Goal: Information Seeking & Learning: Learn about a topic

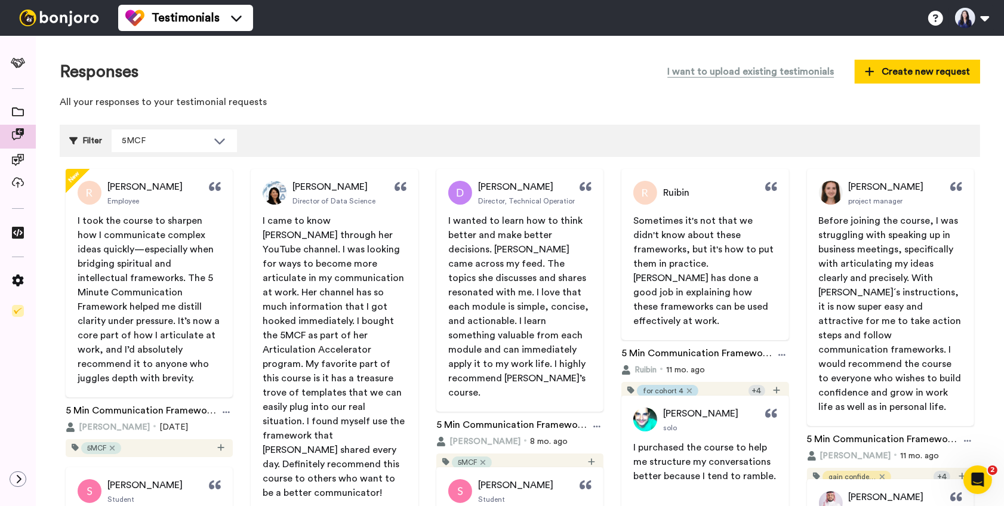
drag, startPoint x: 169, startPoint y: 310, endPoint x: 181, endPoint y: 349, distance: 40.8
click at [182, 350] on div "[PERSON_NAME] Employee I took the course to sharpen how I communicate complex i…" at bounding box center [149, 283] width 167 height 229
click at [104, 176] on div "[PERSON_NAME] Employee I took the course to sharpen how I communicate complex i…" at bounding box center [149, 283] width 167 height 229
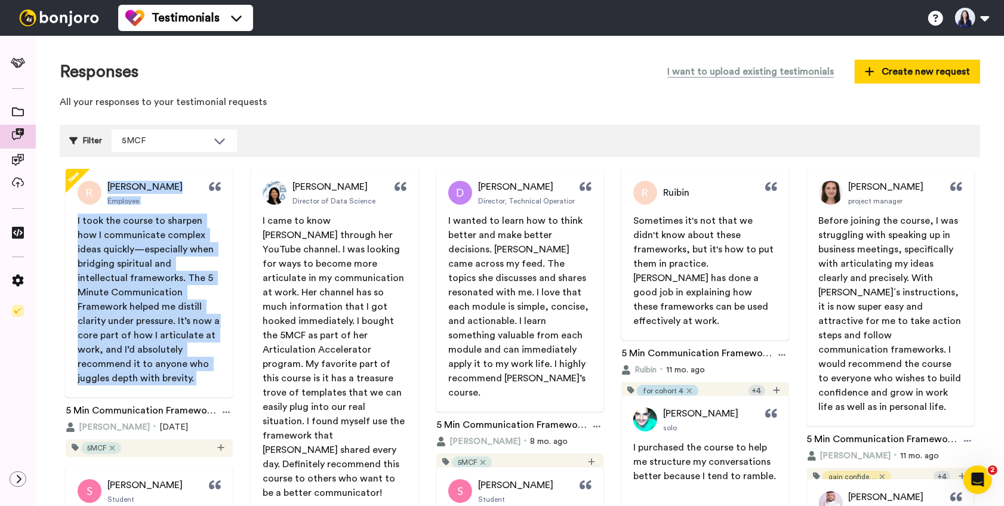
drag, startPoint x: 104, startPoint y: 176, endPoint x: 149, endPoint y: 373, distance: 202.2
click at [149, 373] on div "[PERSON_NAME] Employee I took the course to sharpen how I communicate complex i…" at bounding box center [149, 283] width 167 height 229
copy div "[PERSON_NAME] Employee I took the course to sharpen how I communicate complex i…"
click at [164, 253] on span "I took the course to sharpen how I communicate complex ideas quickly—especially…" at bounding box center [150, 299] width 144 height 167
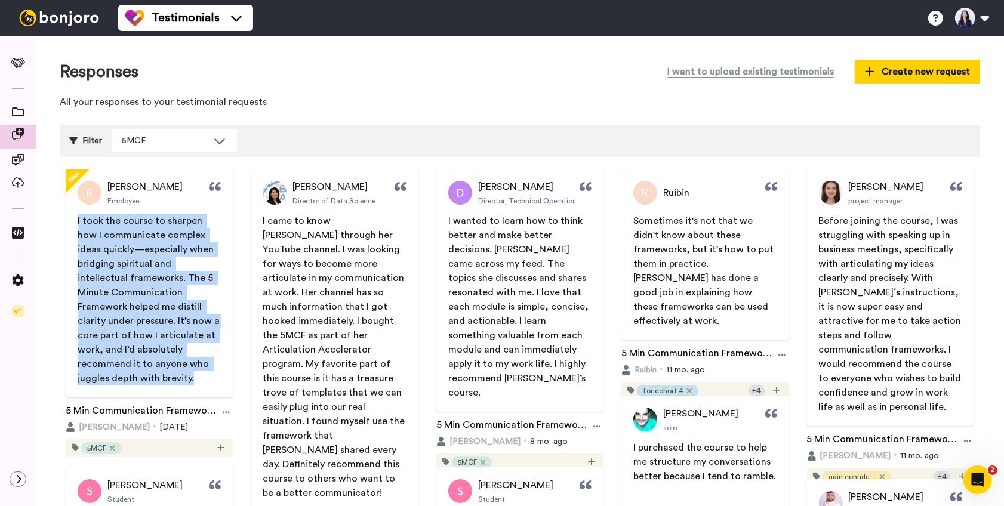
drag, startPoint x: 78, startPoint y: 220, endPoint x: 127, endPoint y: 377, distance: 164.9
click at [127, 377] on p "I took the course to sharpen how I communicate complex ideas quickly—especially…" at bounding box center [149, 300] width 143 height 172
copy span "I took the course to sharpen how I communicate complex ideas quickly—especially…"
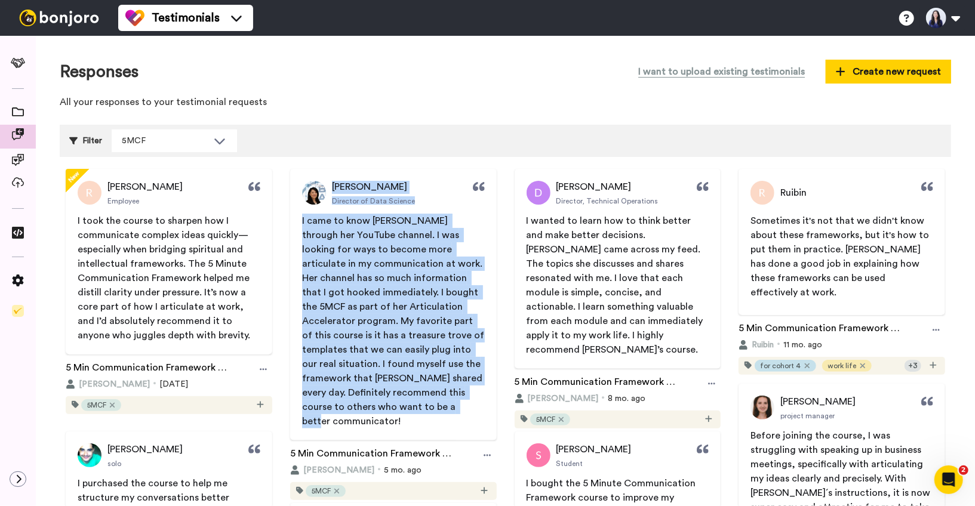
copy div "[PERSON_NAME] Director of Data Science I came to know [PERSON_NAME] through her…"
drag, startPoint x: 334, startPoint y: 180, endPoint x: 413, endPoint y: 404, distance: 237.3
click at [413, 404] on div "[PERSON_NAME] Director of Data Science I came to know [PERSON_NAME] through her…" at bounding box center [393, 305] width 207 height 272
copy div "[PERSON_NAME] Director of Data Science I came to know [PERSON_NAME] through her…"
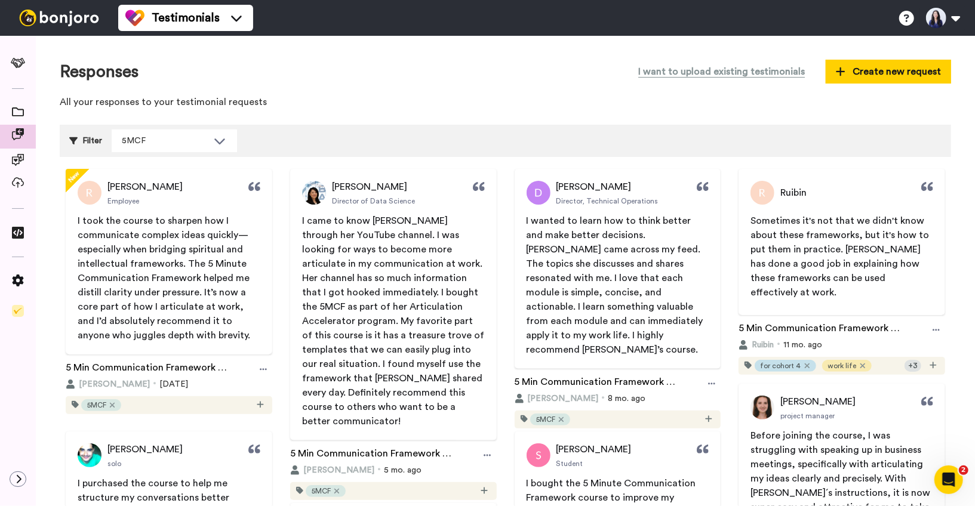
click at [306, 220] on span "I came to know [PERSON_NAME] through her YouTube channel. I was looking for way…" at bounding box center [394, 321] width 184 height 210
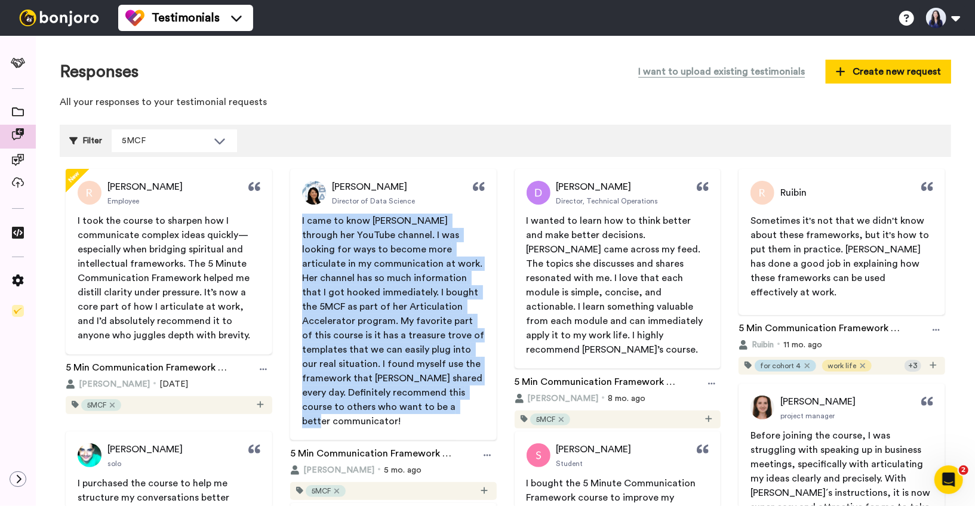
drag, startPoint x: 302, startPoint y: 222, endPoint x: 402, endPoint y: 407, distance: 210.2
click at [402, 407] on p "I came to know [PERSON_NAME] through her YouTube channel. I was looking for way…" at bounding box center [393, 321] width 183 height 215
copy span "I came to know [PERSON_NAME] through her YouTube channel. I was looking for way…"
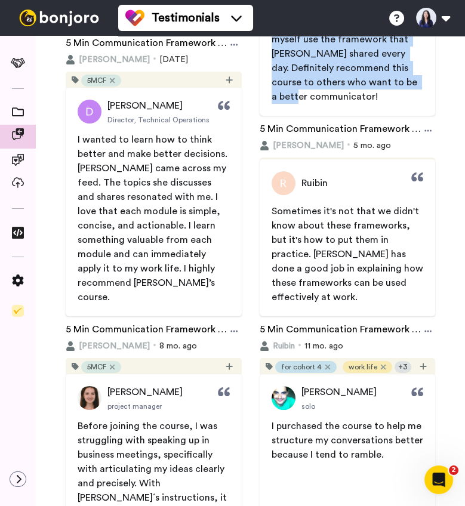
scroll to position [432, 0]
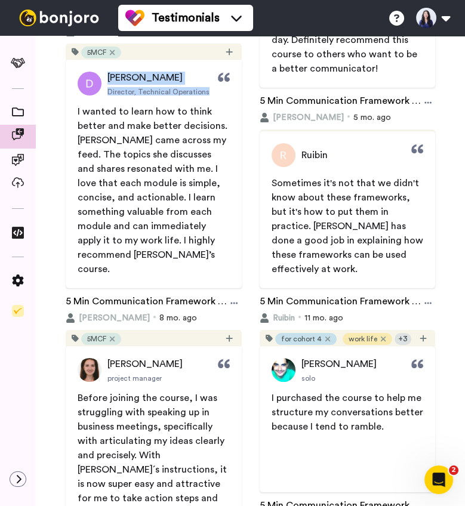
drag, startPoint x: 108, startPoint y: 66, endPoint x: 205, endPoint y: 100, distance: 103.1
click at [205, 100] on div "[PERSON_NAME] Director, Technical Operations I wanted to learn how to think bet…" at bounding box center [154, 174] width 176 height 229
copy div "[PERSON_NAME] Director, Technical Operations"
click at [193, 386] on div "[PERSON_NAME] project manager Before joining the course, I was struggling with …" at bounding box center [154, 474] width 176 height 257
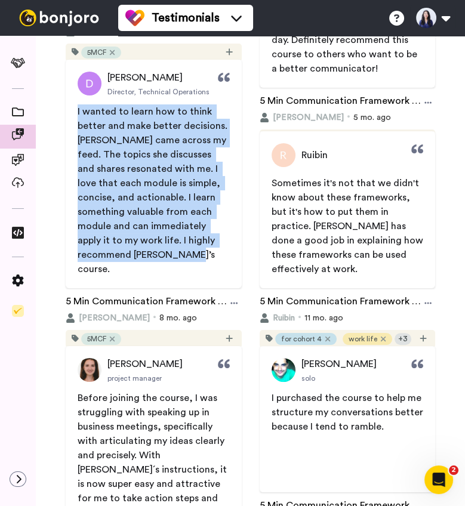
drag, startPoint x: 78, startPoint y: 109, endPoint x: 196, endPoint y: 257, distance: 189.9
click at [196, 257] on p "I wanted to learn how to think better and make better decisions. [PERSON_NAME] …" at bounding box center [154, 190] width 152 height 172
copy span "I wanted to learn how to think better and make better decisions. [PERSON_NAME] …"
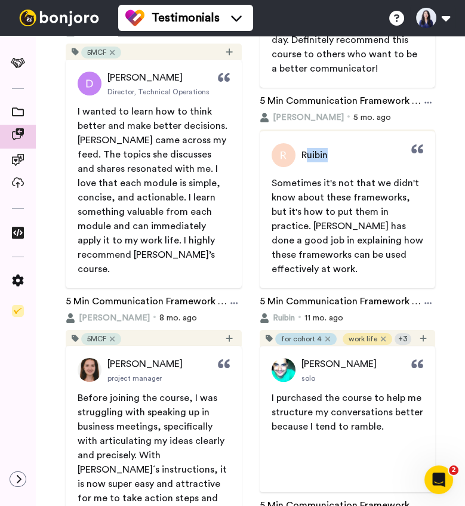
drag, startPoint x: 307, startPoint y: 153, endPoint x: 336, endPoint y: 164, distance: 29.8
click at [336, 164] on div "Ruibin" at bounding box center [348, 155] width 176 height 24
drag, startPoint x: 302, startPoint y: 145, endPoint x: 349, endPoint y: 166, distance: 51.0
click at [349, 167] on div "Ruibin Sometimes it's not that we didn't know about these frameworks, but it's …" at bounding box center [348, 209] width 176 height 157
copy span "Ruibin"
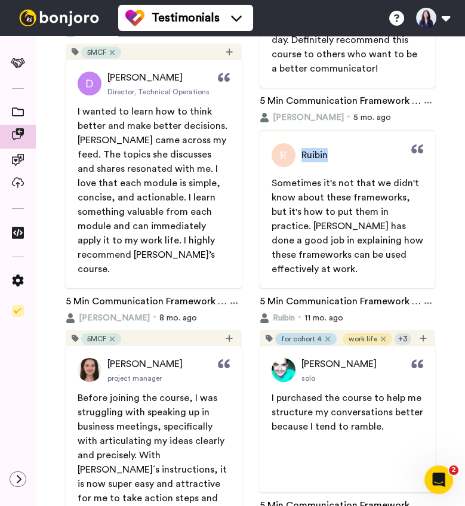
click at [272, 183] on span "Sometimes it's not that we didn't know about these frameworks, but it's how to …" at bounding box center [349, 227] width 154 height 96
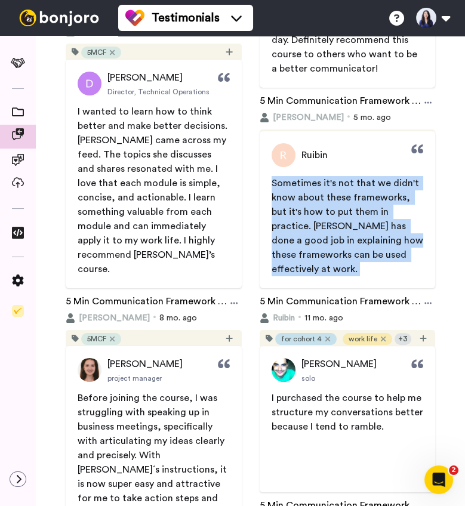
drag, startPoint x: 334, startPoint y: 223, endPoint x: 407, endPoint y: 261, distance: 81.7
click at [407, 261] on div "Sometimes it's not that we didn't know about these frameworks, but it's how to …" at bounding box center [348, 226] width 176 height 100
copy span "Sometimes it's not that we didn't know about these frameworks, but it's how to …"
click at [272, 179] on span "Sometimes it's not that we didn't know about these frameworks, but it's how to …" at bounding box center [349, 227] width 154 height 96
drag, startPoint x: 271, startPoint y: 179, endPoint x: 430, endPoint y: 257, distance: 177.3
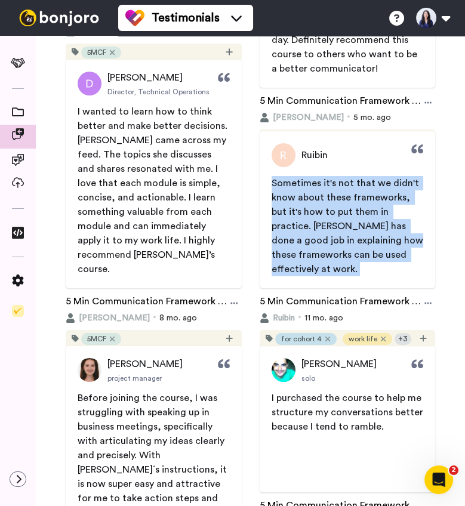
click at [430, 257] on span "Sometimes it's not that we didn't know about these frameworks, but it's how to …" at bounding box center [348, 226] width 176 height 100
click at [276, 183] on span "Sometimes it's not that we didn't know about these frameworks, but it's how to …" at bounding box center [349, 227] width 154 height 96
drag, startPoint x: 272, startPoint y: 183, endPoint x: 432, endPoint y: 254, distance: 174.5
click at [432, 254] on span "Sometimes it's not that we didn't know about these frameworks, but it's how to …" at bounding box center [348, 226] width 176 height 100
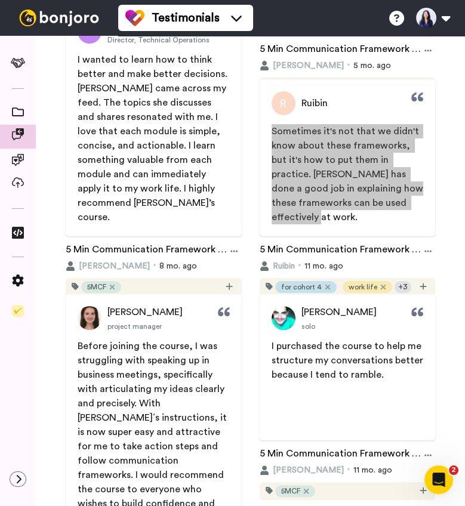
scroll to position [534, 0]
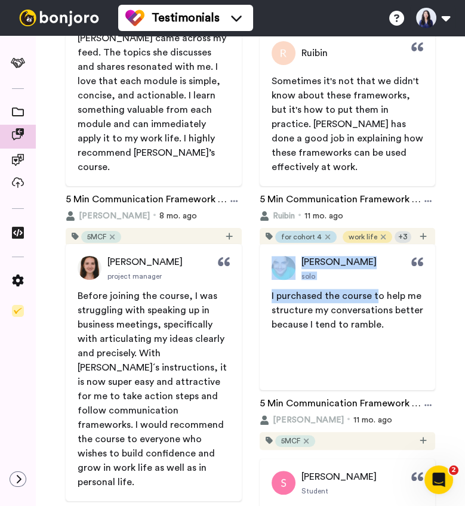
drag, startPoint x: 297, startPoint y: 254, endPoint x: 374, endPoint y: 291, distance: 85.4
click at [374, 291] on div "[PERSON_NAME] solo I purchased the course to help me structure my conversations…" at bounding box center [348, 317] width 176 height 146
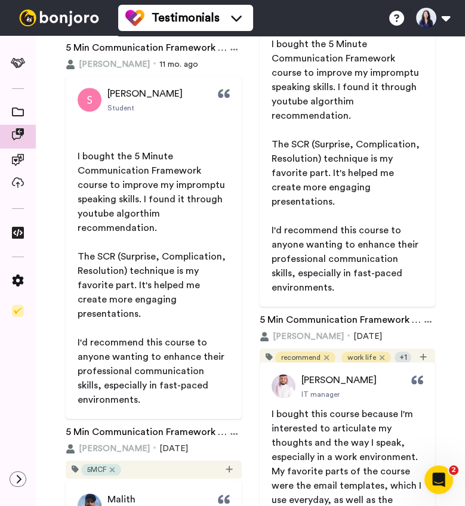
scroll to position [968, 0]
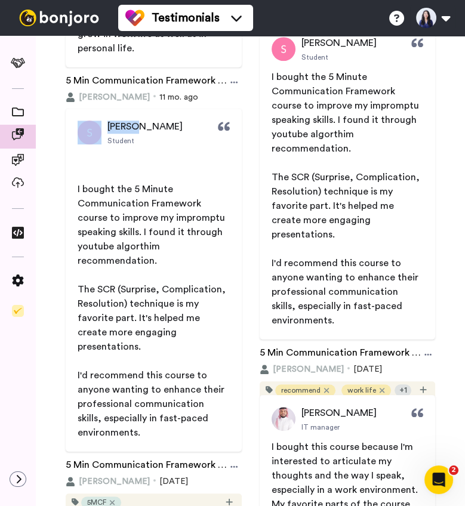
drag, startPoint x: 100, startPoint y: 113, endPoint x: 142, endPoint y: 122, distance: 42.9
click at [143, 122] on div "[PERSON_NAME] Student ﻿ ﻿ I bought the 5 Minute Communication Framework course …" at bounding box center [154, 280] width 176 height 343
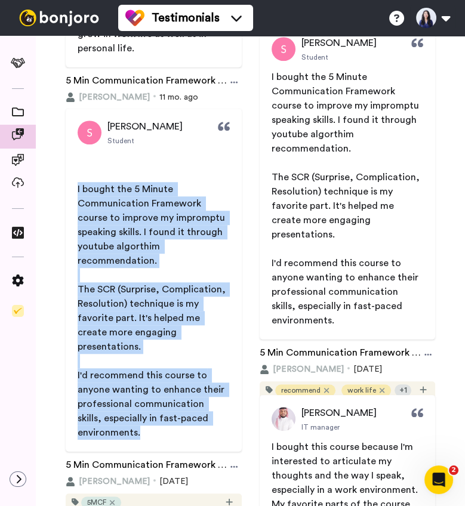
drag, startPoint x: 76, startPoint y: 189, endPoint x: 143, endPoint y: 418, distance: 239.2
click at [143, 418] on span "﻿ ﻿ I bought the 5 Minute Communication Framework course to improve my imprompt…" at bounding box center [154, 296] width 176 height 287
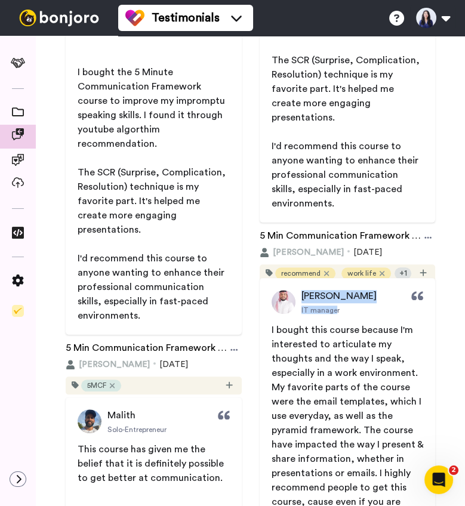
drag, startPoint x: 302, startPoint y: 285, endPoint x: 336, endPoint y: 313, distance: 44.0
click at [336, 313] on div "[PERSON_NAME] IT manager I bought this course because I'm interested to articul…" at bounding box center [348, 428] width 176 height 300
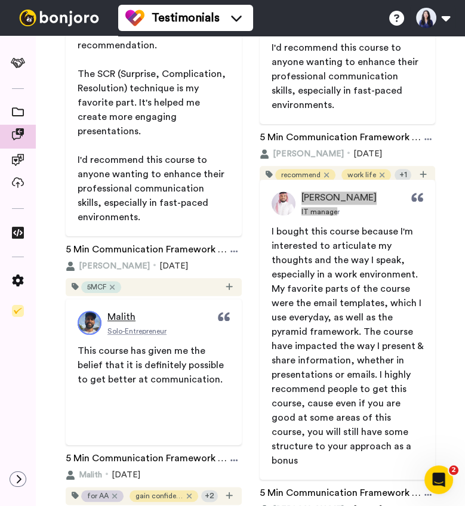
scroll to position [1203, 0]
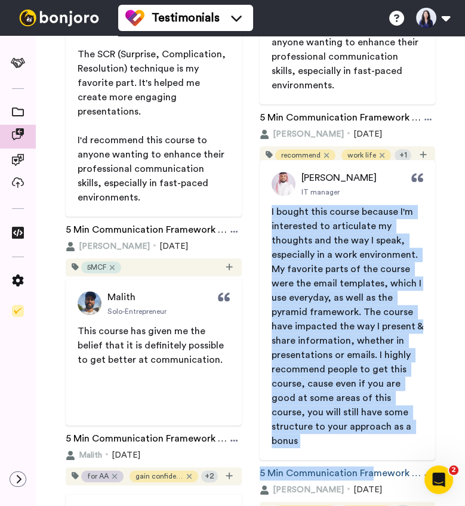
drag, startPoint x: 272, startPoint y: 208, endPoint x: 373, endPoint y: 456, distance: 267.3
click at [373, 456] on div "[PERSON_NAME] IT manager I bought this course because I'm interested to articul…" at bounding box center [348, 340] width 188 height 360
click at [398, 429] on p "I bought this course because I'm interested to articulate my thoughts and the w…" at bounding box center [348, 327] width 152 height 244
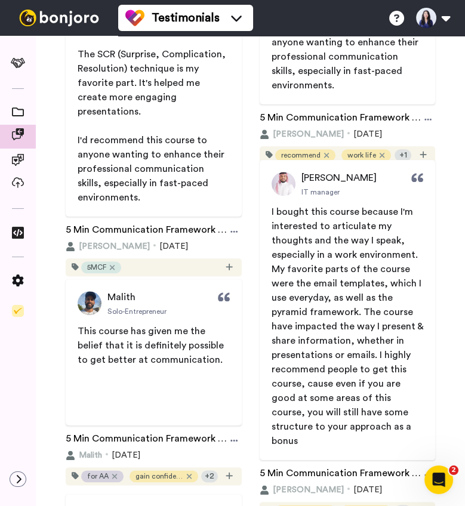
click at [398, 429] on p "I bought this course because I'm interested to articulate my thoughts and the w…" at bounding box center [348, 327] width 152 height 244
click at [367, 424] on span "I bought this course because I'm interested to articulate my thoughts and the w…" at bounding box center [349, 326] width 154 height 239
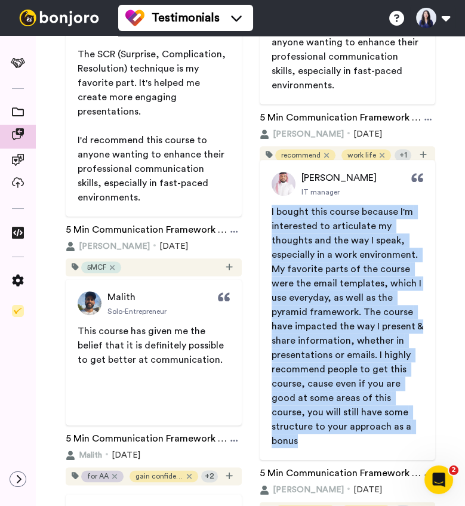
drag, startPoint x: 380, startPoint y: 425, endPoint x: 269, endPoint y: 214, distance: 239.0
click at [269, 213] on span "I bought this course because I'm interested to articulate my thoughts and the w…" at bounding box center [348, 327] width 176 height 244
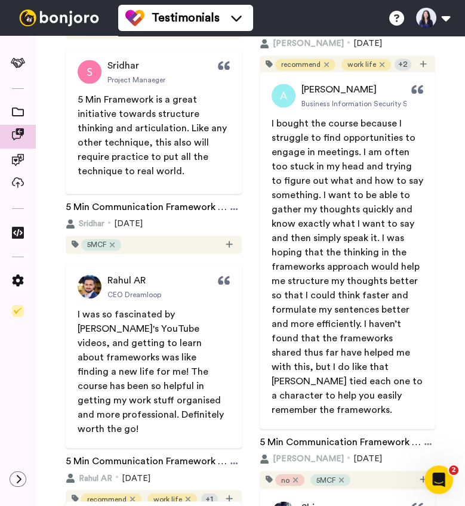
scroll to position [1686, 0]
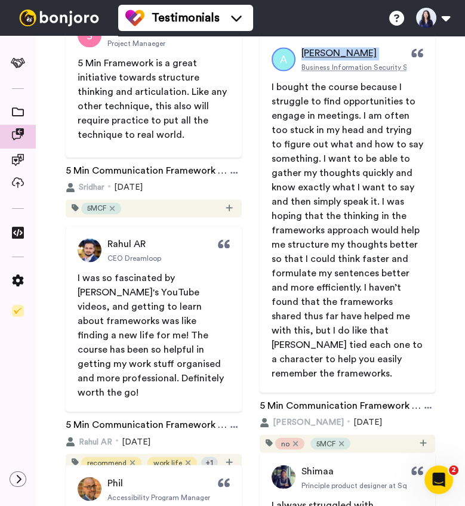
drag, startPoint x: 300, startPoint y: 46, endPoint x: 351, endPoint y: 58, distance: 52.1
click at [351, 58] on link "Ayesha Business Information Security Specialist" at bounding box center [340, 59] width 136 height 24
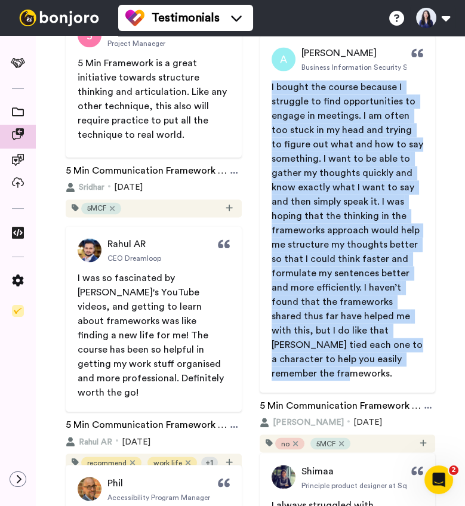
drag, startPoint x: 269, startPoint y: 84, endPoint x: 398, endPoint y: 361, distance: 305.8
click at [398, 361] on span "I bought the course because I struggle to find opportunities to engage in meeti…" at bounding box center [348, 230] width 176 height 301
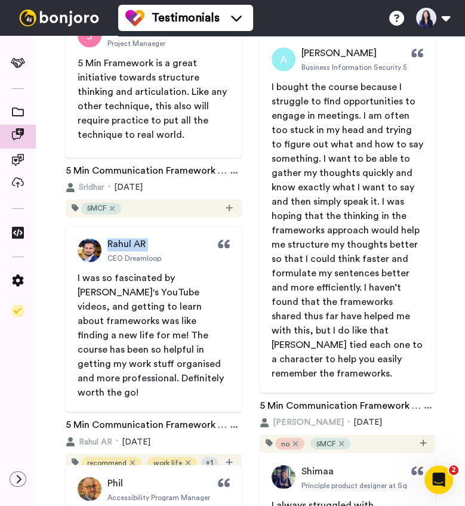
drag, startPoint x: 106, startPoint y: 241, endPoint x: 166, endPoint y: 244, distance: 60.3
click at [166, 244] on div "Rahul AR CEO Dreamloop" at bounding box center [154, 250] width 176 height 24
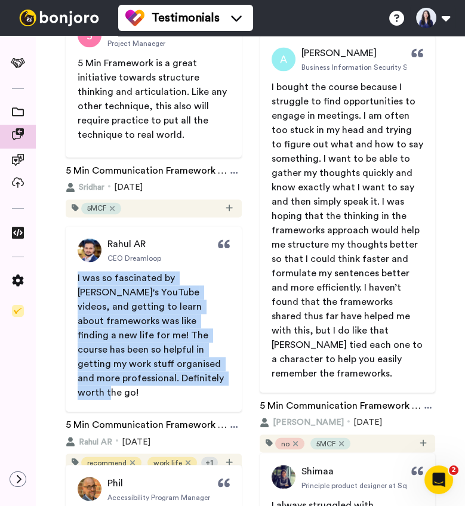
drag, startPoint x: 77, startPoint y: 276, endPoint x: 145, endPoint y: 373, distance: 118.3
click at [146, 373] on p "I was so fascinated by [PERSON_NAME]'s YouTube videos, and getting to learn abo…" at bounding box center [154, 335] width 152 height 129
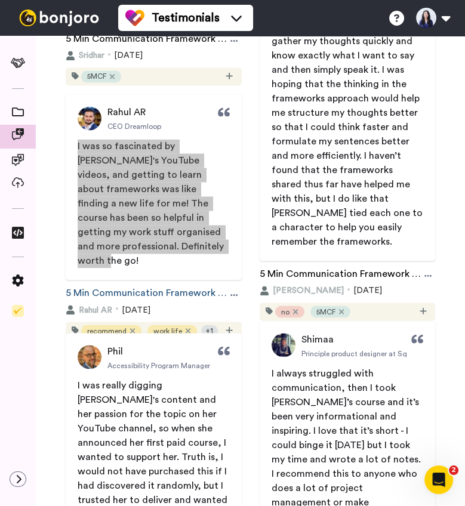
scroll to position [1834, 0]
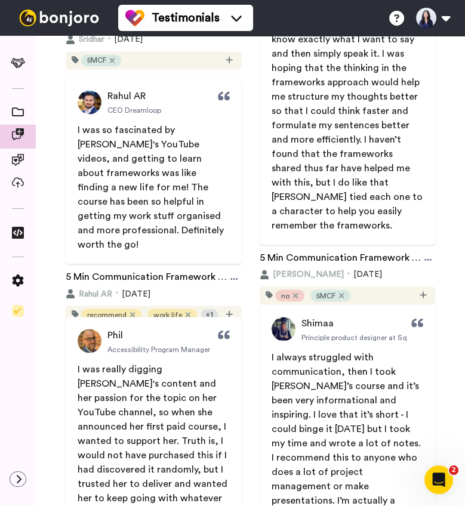
click at [343, 398] on span "I always struggled with communication, then I took [PERSON_NAME]’s course and i…" at bounding box center [348, 464] width 152 height 224
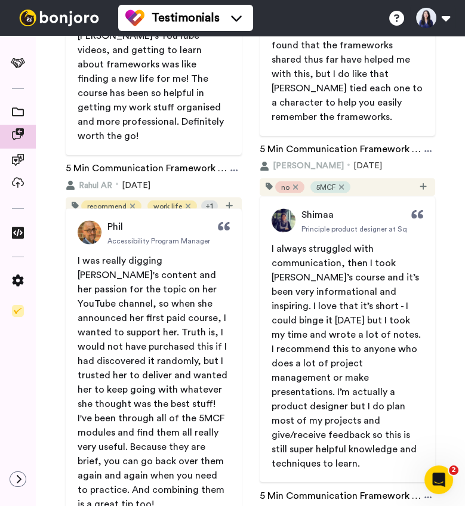
scroll to position [1989, 0]
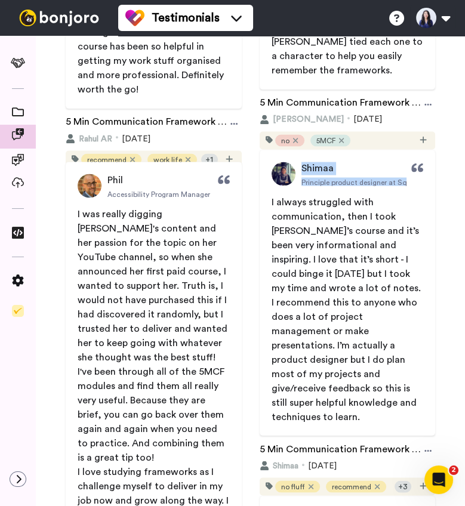
drag, startPoint x: 298, startPoint y: 158, endPoint x: 421, endPoint y: 180, distance: 125.5
click at [421, 180] on div "Shimaa Principle product designer at Square I always struggled with communicati…" at bounding box center [348, 293] width 176 height 286
click at [272, 202] on span "I always struggled with communication, then I took [PERSON_NAME]’s course and i…" at bounding box center [348, 309] width 152 height 224
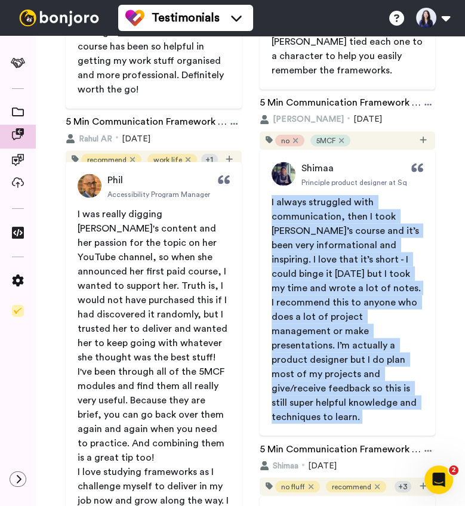
drag, startPoint x: 271, startPoint y: 202, endPoint x: 390, endPoint y: 397, distance: 228.5
click at [390, 397] on p "I always struggled with communication, then I took [PERSON_NAME]’s course and i…" at bounding box center [348, 309] width 152 height 229
click at [283, 209] on span "I always struggled with communication, then I took [PERSON_NAME]’s course and i…" at bounding box center [348, 309] width 152 height 224
drag, startPoint x: 270, startPoint y: 201, endPoint x: 367, endPoint y: 397, distance: 218.1
click at [367, 397] on span "I always struggled with communication, then I took [PERSON_NAME]’s course and i…" at bounding box center [348, 309] width 176 height 229
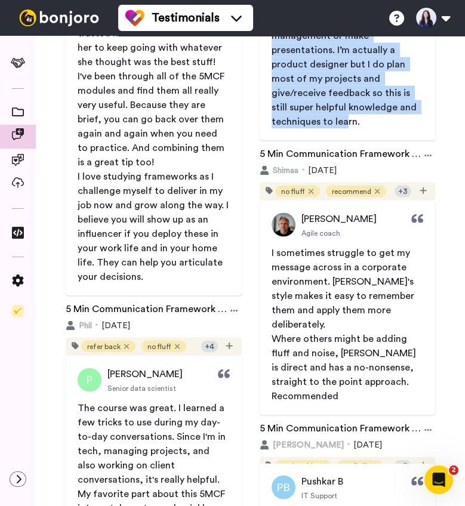
scroll to position [2307, 0]
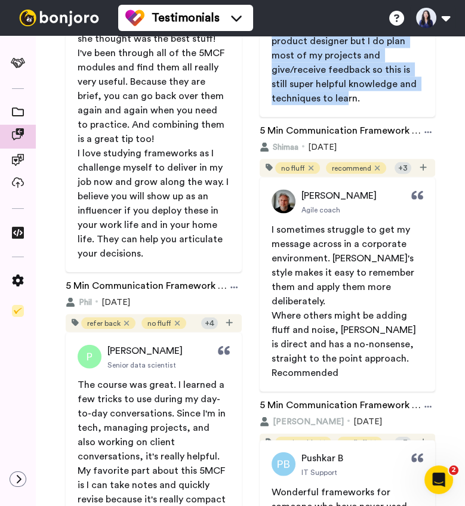
drag, startPoint x: 303, startPoint y: 189, endPoint x: 383, endPoint y: 197, distance: 80.4
click at [383, 197] on div "[PERSON_NAME] Agile coach" at bounding box center [348, 202] width 176 height 24
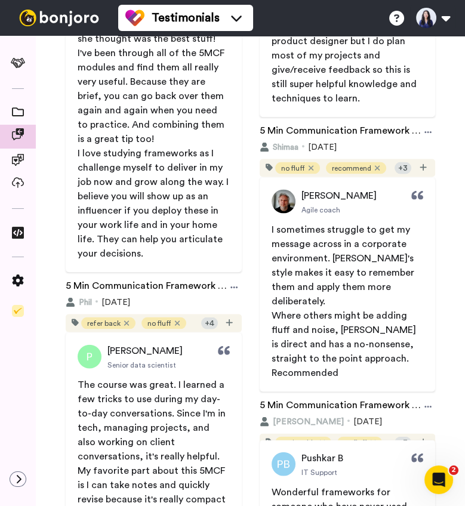
click at [269, 235] on span "I sometimes struggle to get my message across in a corporate environment. [PERS…" at bounding box center [348, 302] width 176 height 158
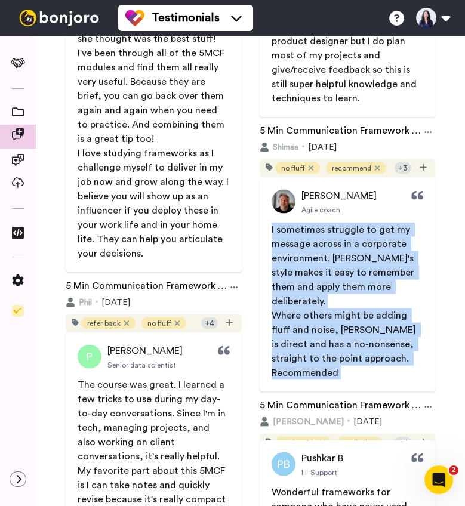
drag, startPoint x: 269, startPoint y: 235, endPoint x: 390, endPoint y: 344, distance: 163.1
click at [390, 344] on span "I sometimes struggle to get my message across in a corporate environment. [PERS…" at bounding box center [348, 302] width 176 height 158
click at [274, 225] on span "I sometimes struggle to get my message across in a corporate environment. [PERS…" at bounding box center [344, 265] width 145 height 81
drag, startPoint x: 270, startPoint y: 227, endPoint x: 388, endPoint y: 342, distance: 165.1
click at [388, 342] on span "I sometimes struggle to get my message across in a corporate environment. [PERS…" at bounding box center [348, 302] width 176 height 158
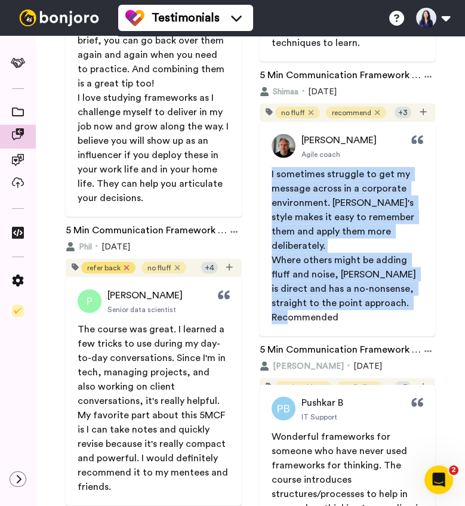
scroll to position [2414, 0]
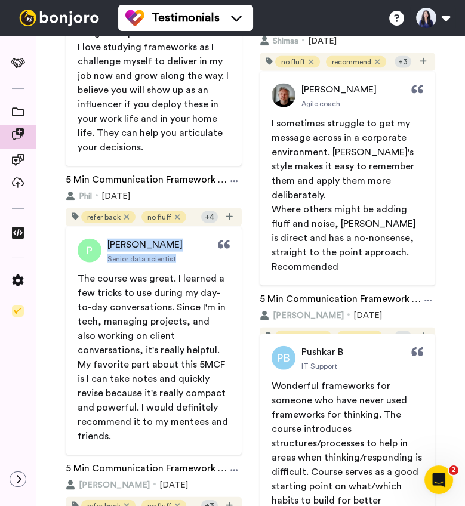
drag, startPoint x: 106, startPoint y: 242, endPoint x: 174, endPoint y: 263, distance: 71.2
click at [174, 263] on div "[PERSON_NAME] Senior data scientist The course was great. I learned a few trick…" at bounding box center [154, 341] width 176 height 229
click at [299, 105] on link "[PERSON_NAME] Agile coach" at bounding box center [324, 96] width 105 height 24
drag, startPoint x: 308, startPoint y: 105, endPoint x: 340, endPoint y: 107, distance: 31.7
click at [340, 107] on div "[PERSON_NAME] Agile coach I sometimes struggle to get my message across in a co…" at bounding box center [348, 179] width 176 height 214
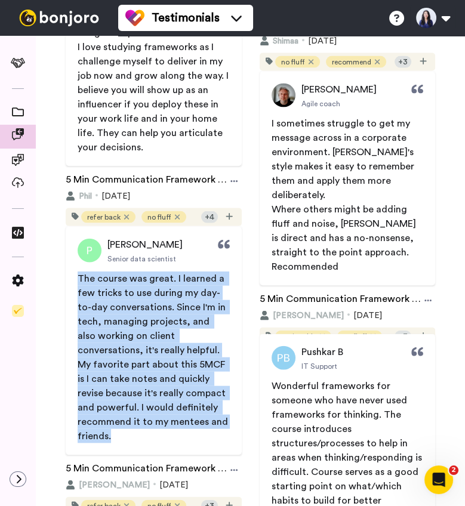
drag, startPoint x: 77, startPoint y: 278, endPoint x: 131, endPoint y: 441, distance: 171.2
click at [131, 441] on div "The course was great. I learned a few tricks to use during my day-to-day conver…" at bounding box center [154, 358] width 152 height 172
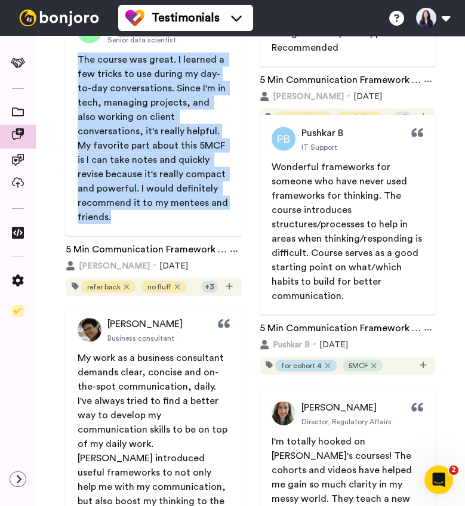
scroll to position [2633, 0]
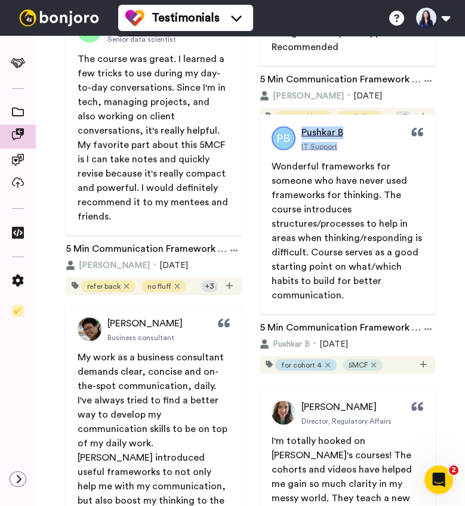
drag, startPoint x: 310, startPoint y: 114, endPoint x: 343, endPoint y: 149, distance: 47.3
click at [343, 149] on div "Pushkar B IT Support Wonderful frameworks for someone who have never used frame…" at bounding box center [348, 215] width 176 height 200
click at [272, 165] on span "Wonderful frameworks for someone who have never used frameworks for thinking. T…" at bounding box center [348, 231] width 153 height 139
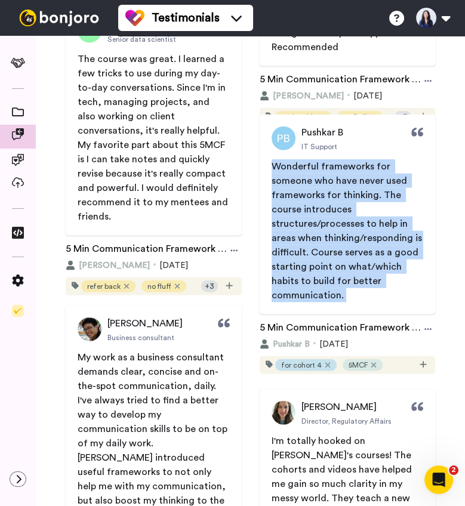
drag, startPoint x: 271, startPoint y: 165, endPoint x: 345, endPoint y: 294, distance: 149.2
click at [345, 294] on p "Wonderful frameworks for someone who have never used frameworks for thinking. T…" at bounding box center [348, 230] width 152 height 143
click at [275, 166] on span "Wonderful frameworks for someone who have never used frameworks for thinking. T…" at bounding box center [348, 231] width 153 height 139
drag, startPoint x: 275, startPoint y: 166, endPoint x: 355, endPoint y: 291, distance: 148.7
click at [355, 291] on p "Wonderful frameworks for someone who have never used frameworks for thinking. T…" at bounding box center [348, 230] width 152 height 143
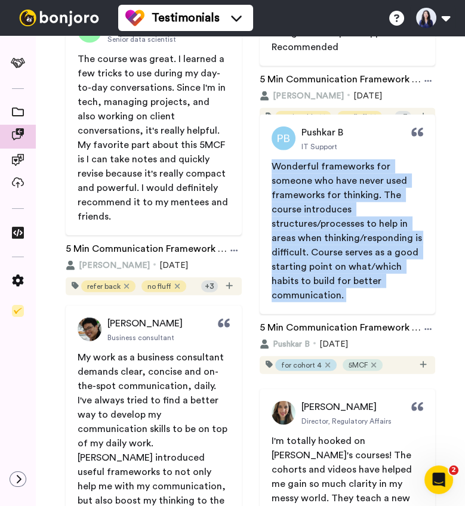
click at [339, 215] on p "Wonderful frameworks for someone who have never used frameworks for thinking. T…" at bounding box center [348, 230] width 152 height 143
drag, startPoint x: 272, startPoint y: 166, endPoint x: 339, endPoint y: 291, distance: 141.6
click at [339, 291] on span "Wonderful frameworks for someone who have never used frameworks for thinking. T…" at bounding box center [348, 231] width 153 height 139
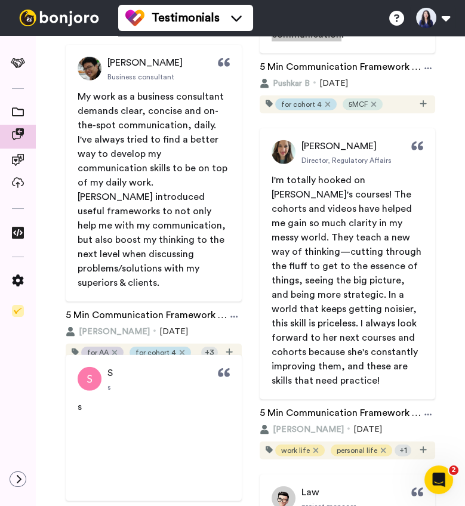
scroll to position [2917, 0]
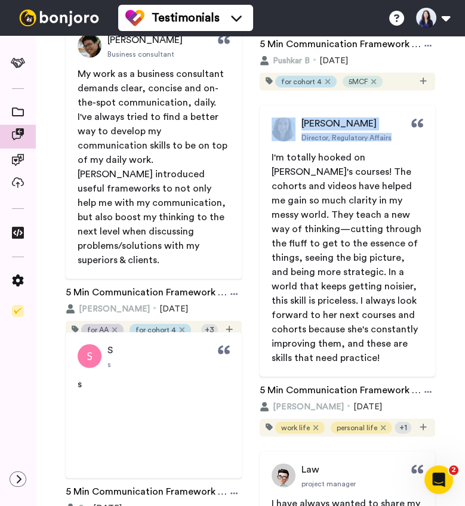
drag, startPoint x: 294, startPoint y: 113, endPoint x: 398, endPoint y: 136, distance: 106.3
click at [398, 136] on div "[PERSON_NAME] Director, Regulatory Affairs I'm totally hooked on [PERSON_NAME]'…" at bounding box center [348, 242] width 176 height 272
click at [273, 156] on span "I'm totally hooked on [PERSON_NAME]'s courses! The cohorts and videos have help…" at bounding box center [348, 258] width 152 height 210
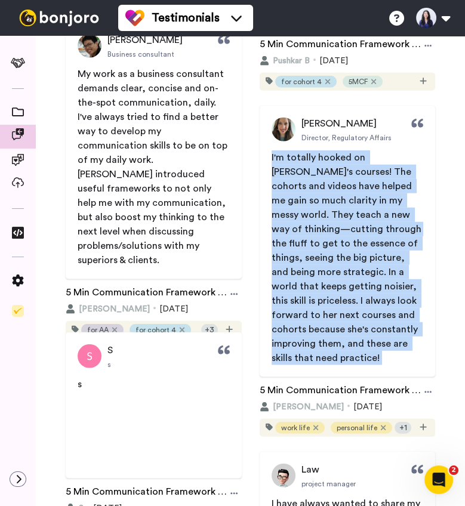
drag, startPoint x: 273, startPoint y: 156, endPoint x: 319, endPoint y: 368, distance: 216.7
click at [319, 368] on div "[PERSON_NAME] Director, Regulatory Affairs I'm totally hooked on [PERSON_NAME]'…" at bounding box center [348, 242] width 176 height 272
click at [276, 155] on span "I'm totally hooked on [PERSON_NAME]'s courses! The cohorts and videos have help…" at bounding box center [348, 258] width 152 height 210
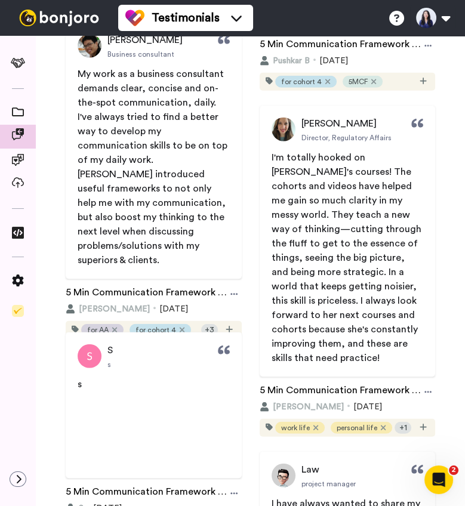
click at [273, 158] on span "I'm totally hooked on [PERSON_NAME]'s courses! The cohorts and videos have help…" at bounding box center [348, 258] width 152 height 210
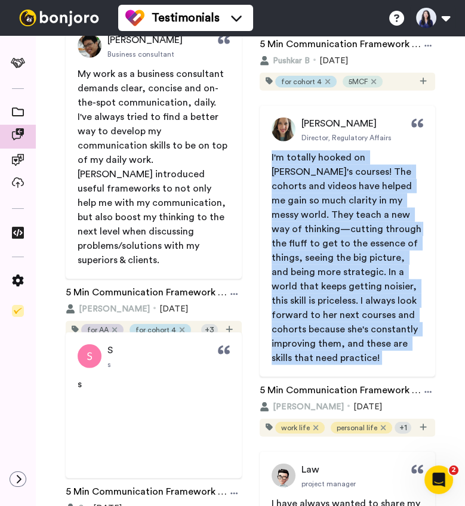
drag, startPoint x: 273, startPoint y: 158, endPoint x: 312, endPoint y: 353, distance: 199.6
click at [312, 353] on p "I'm totally hooked on [PERSON_NAME]'s courses! The cohorts and videos have help…" at bounding box center [348, 257] width 152 height 215
click at [272, 155] on span "I'm totally hooked on [PERSON_NAME]'s courses! The cohorts and videos have help…" at bounding box center [348, 258] width 152 height 210
drag, startPoint x: 272, startPoint y: 155, endPoint x: 306, endPoint y: 356, distance: 204.1
click at [306, 357] on span "I'm totally hooked on [PERSON_NAME]'s courses! The cohorts and videos have help…" at bounding box center [348, 258] width 152 height 210
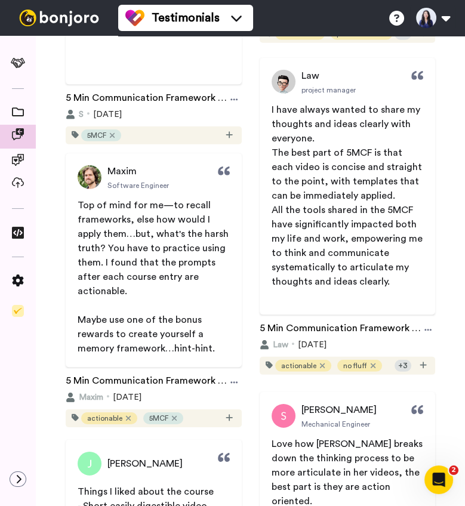
scroll to position [3313, 0]
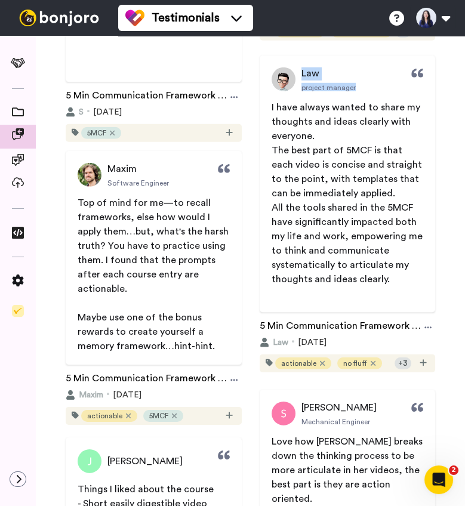
drag, startPoint x: 299, startPoint y: 69, endPoint x: 359, endPoint y: 88, distance: 63.3
click at [359, 88] on div "Law project manager" at bounding box center [348, 79] width 176 height 24
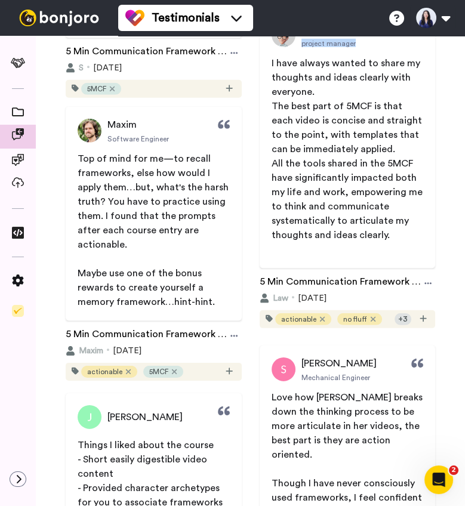
scroll to position [3338, 0]
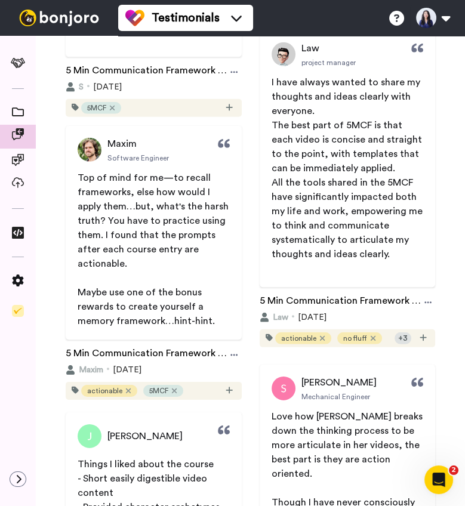
click at [269, 79] on span "I have always wanted to share my thoughts and ideas clearly with everyone. The …" at bounding box center [348, 175] width 176 height 201
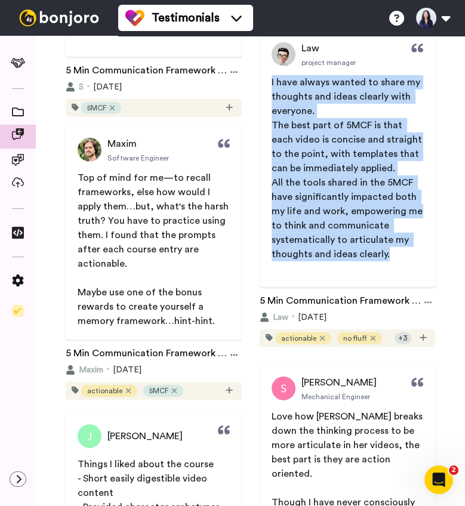
drag, startPoint x: 270, startPoint y: 79, endPoint x: 384, endPoint y: 256, distance: 209.8
click at [384, 256] on span "I have always wanted to share my thoughts and ideas clearly with everyone. The …" at bounding box center [348, 175] width 176 height 201
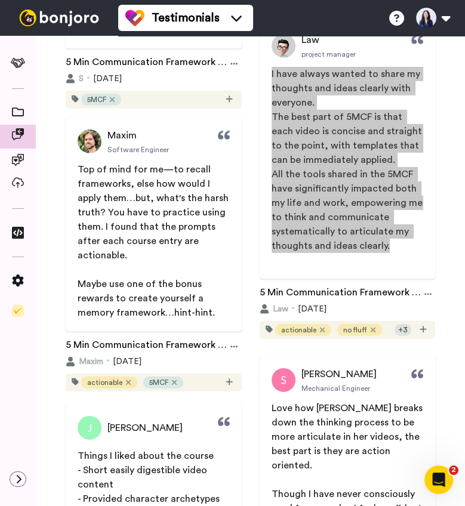
scroll to position [3347, 0]
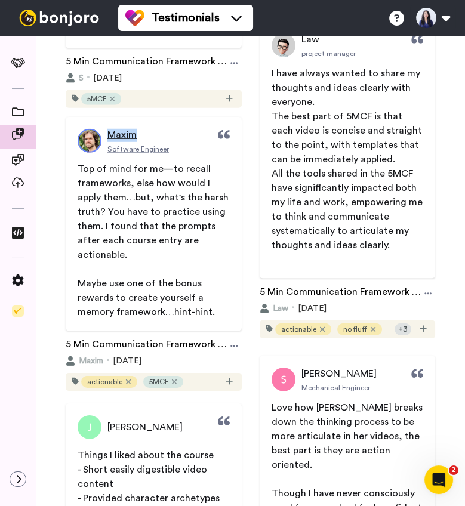
drag, startPoint x: 110, startPoint y: 131, endPoint x: 136, endPoint y: 136, distance: 26.6
click at [136, 136] on span "Maxim" at bounding box center [121, 135] width 29 height 14
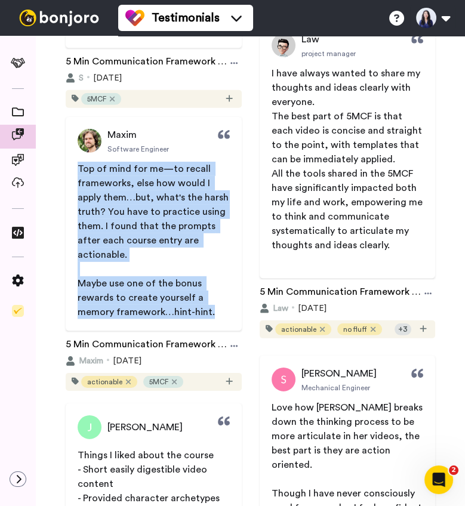
drag, startPoint x: 78, startPoint y: 166, endPoint x: 211, endPoint y: 325, distance: 207.7
click at [211, 326] on div "Maxim Software Engineer Top of mind for me—to recall frameworks, else how would…" at bounding box center [154, 224] width 176 height 214
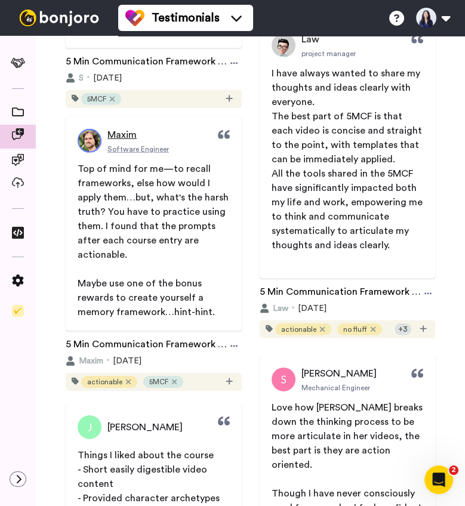
click at [107, 146] on span "Software Engineer" at bounding box center [137, 149] width 61 height 10
drag, startPoint x: 107, startPoint y: 146, endPoint x: 186, endPoint y: 146, distance: 78.2
click at [186, 146] on div "Maxim Software Engineer" at bounding box center [154, 141] width 176 height 24
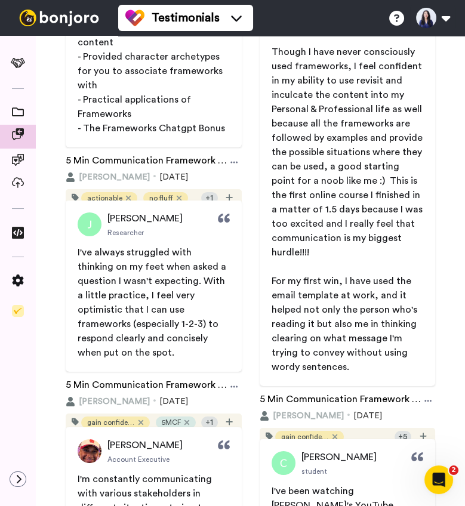
scroll to position [3795, 0]
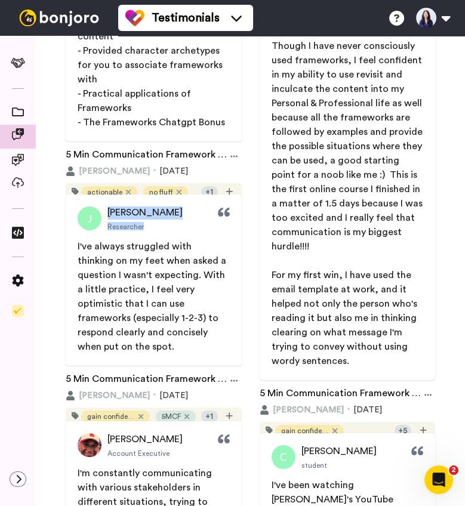
drag, startPoint x: 109, startPoint y: 207, endPoint x: 151, endPoint y: 229, distance: 47.6
click at [151, 229] on div "[PERSON_NAME] Researcher I've always struggled with thinking on my feet when as…" at bounding box center [154, 280] width 176 height 171
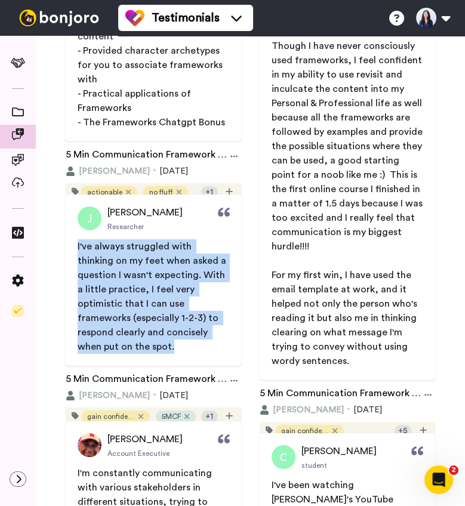
drag, startPoint x: 70, startPoint y: 247, endPoint x: 181, endPoint y: 336, distance: 141.8
click at [181, 336] on span "I've always struggled with thinking on my feet when asked a question I wasn't e…" at bounding box center [154, 296] width 176 height 115
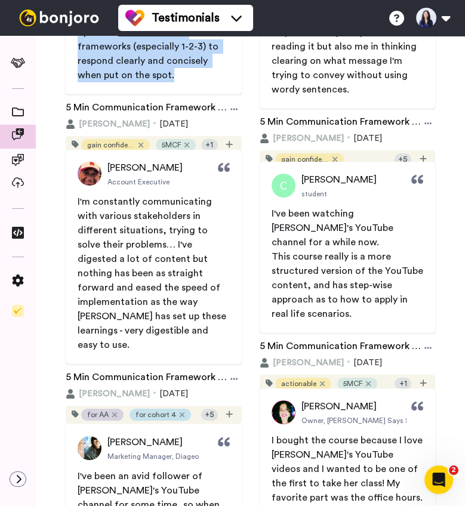
scroll to position [4073, 0]
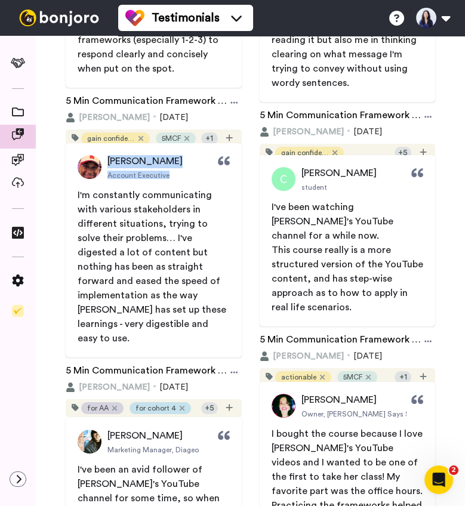
drag, startPoint x: 112, startPoint y: 159, endPoint x: 171, endPoint y: 174, distance: 60.4
click at [171, 174] on div "[PERSON_NAME] Account Executive" at bounding box center [154, 167] width 176 height 24
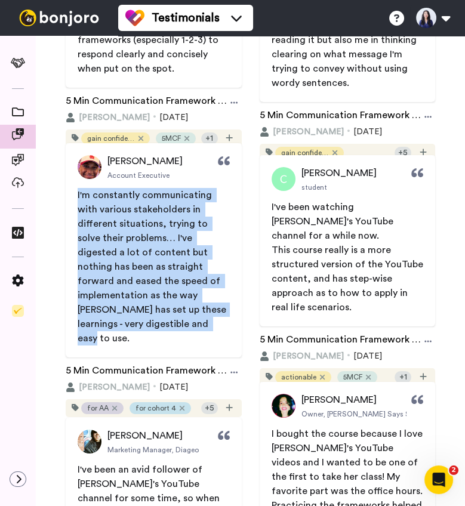
drag, startPoint x: 76, startPoint y: 191, endPoint x: 131, endPoint y: 321, distance: 141.3
click at [131, 322] on span "I'm constantly communicating with various stakeholders in different situations,…" at bounding box center [154, 267] width 176 height 158
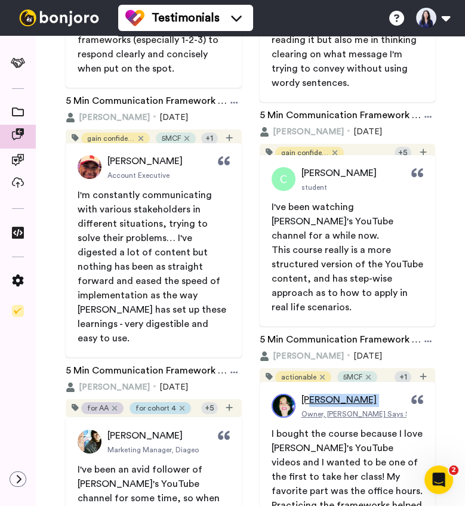
drag, startPoint x: 312, startPoint y: 394, endPoint x: 358, endPoint y: 407, distance: 47.6
click at [358, 407] on div "[PERSON_NAME] Owner, [PERSON_NAME] Says Solutions" at bounding box center [369, 406] width 136 height 26
click at [303, 399] on span "[PERSON_NAME]" at bounding box center [338, 400] width 75 height 14
drag, startPoint x: 303, startPoint y: 399, endPoint x: 410, endPoint y: 411, distance: 107.5
click at [410, 411] on div "[PERSON_NAME] Owner, [PERSON_NAME] Says Solutions" at bounding box center [348, 406] width 176 height 24
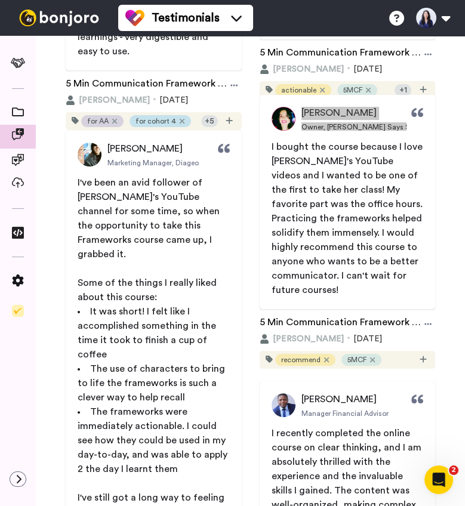
scroll to position [4369, 0]
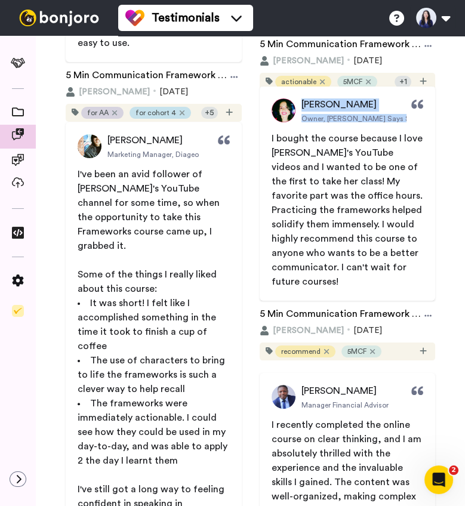
click at [268, 136] on span "I bought the course because I love [PERSON_NAME]'s YouTube videos and I wanted …" at bounding box center [348, 210] width 176 height 158
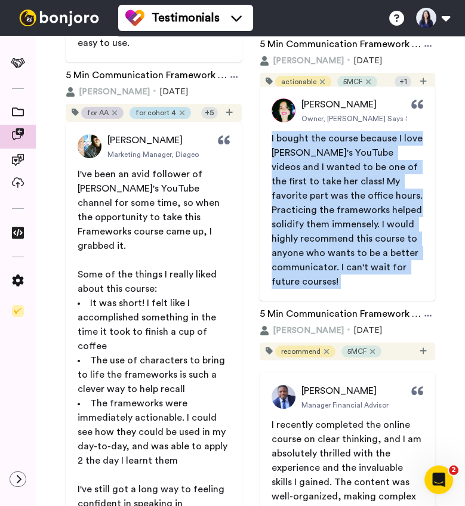
drag, startPoint x: 275, startPoint y: 137, endPoint x: 340, endPoint y: 276, distance: 153.8
click at [341, 276] on span "I bought the course because I love [PERSON_NAME]'s YouTube videos and I wanted …" at bounding box center [348, 210] width 176 height 158
click at [269, 133] on span "I bought the course because I love [PERSON_NAME]'s YouTube videos and I wanted …" at bounding box center [348, 210] width 176 height 158
drag, startPoint x: 269, startPoint y: 133, endPoint x: 342, endPoint y: 284, distance: 167.1
click at [342, 284] on span "I bought the course because I love [PERSON_NAME]'s YouTube videos and I wanted …" at bounding box center [348, 210] width 176 height 158
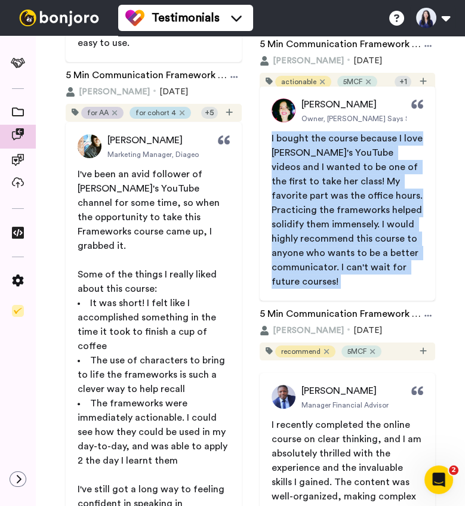
click at [337, 235] on span "I bought the course because I love [PERSON_NAME]'s YouTube videos and I wanted …" at bounding box center [348, 210] width 153 height 153
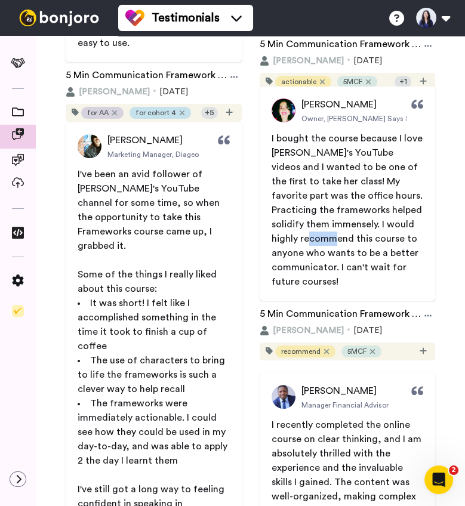
click at [337, 233] on span "I bought the course because I love [PERSON_NAME]'s YouTube videos and I wanted …" at bounding box center [348, 210] width 153 height 153
click at [273, 139] on span "I bought the course because I love [PERSON_NAME]'s YouTube videos and I wanted …" at bounding box center [348, 210] width 153 height 153
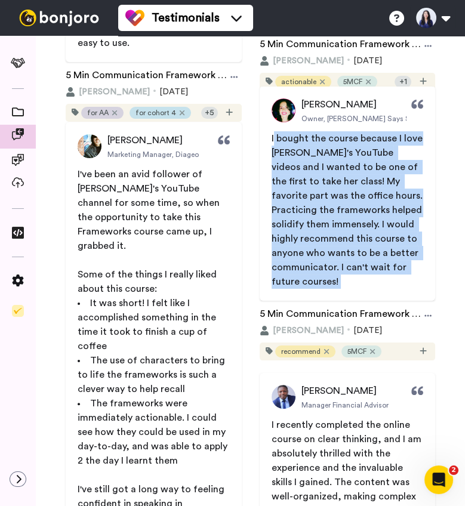
drag, startPoint x: 273, startPoint y: 139, endPoint x: 339, endPoint y: 278, distance: 154.1
click at [339, 279] on p "I bought the course because I love [PERSON_NAME]'s YouTube videos and I wanted …" at bounding box center [348, 210] width 152 height 158
click at [402, 181] on span "I bought the course because I love [PERSON_NAME]'s YouTube videos and I wanted …" at bounding box center [348, 210] width 153 height 153
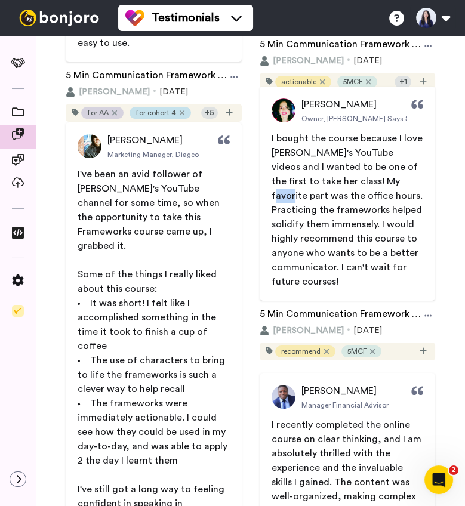
click at [393, 181] on span "I bought the course because I love [PERSON_NAME]'s YouTube videos and I wanted …" at bounding box center [348, 210] width 153 height 153
click at [280, 153] on span "I bought the course because I love [PERSON_NAME]'s YouTube videos and I wanted …" at bounding box center [348, 210] width 153 height 153
click at [272, 140] on span "I bought the course because I love [PERSON_NAME]'s YouTube videos and I wanted …" at bounding box center [348, 210] width 153 height 153
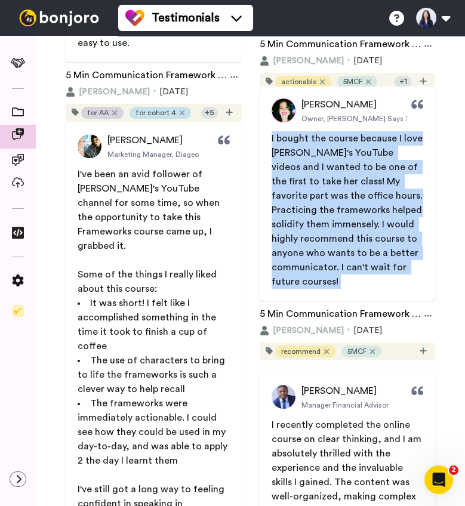
drag, startPoint x: 272, startPoint y: 140, endPoint x: 350, endPoint y: 283, distance: 163.2
click at [350, 283] on p "I bought the course because I love [PERSON_NAME]'s YouTube videos and I wanted …" at bounding box center [348, 210] width 152 height 158
click at [288, 135] on span "I bought the course because I love [PERSON_NAME]'s YouTube videos and I wanted …" at bounding box center [348, 210] width 153 height 153
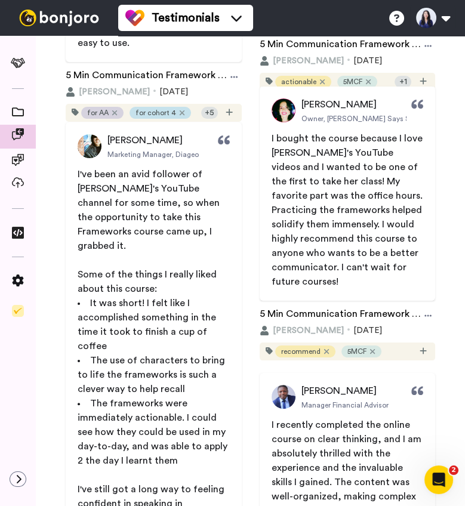
click at [270, 136] on span "I bought the course because I love [PERSON_NAME]'s YouTube videos and I wanted …" at bounding box center [348, 210] width 176 height 158
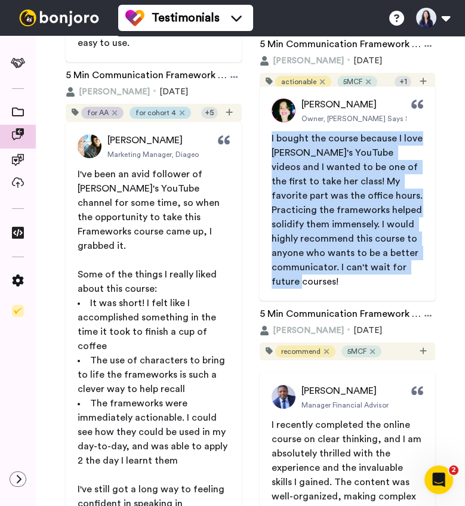
drag, startPoint x: 272, startPoint y: 137, endPoint x: 341, endPoint y: 288, distance: 166.4
click at [341, 288] on div "[PERSON_NAME] Owner, [PERSON_NAME] Says Solutions I bought the course because I…" at bounding box center [348, 194] width 176 height 214
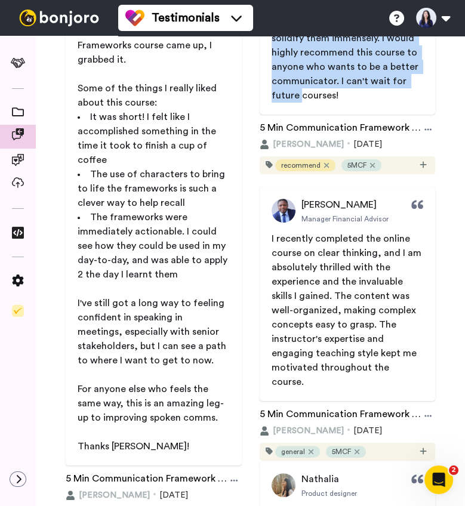
scroll to position [4575, 0]
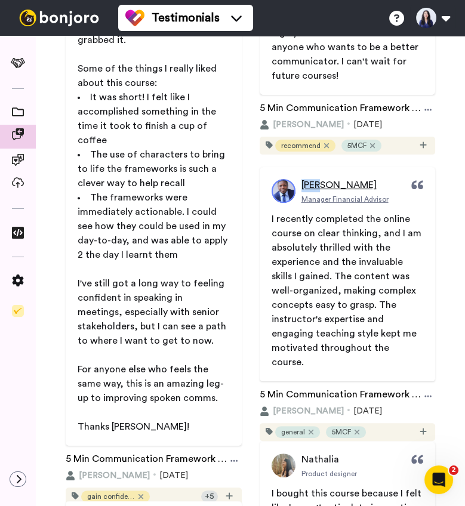
drag, startPoint x: 299, startPoint y: 184, endPoint x: 324, endPoint y: 184, distance: 25.1
click at [324, 184] on link "[PERSON_NAME] Manager Financial Advisor" at bounding box center [330, 191] width 117 height 24
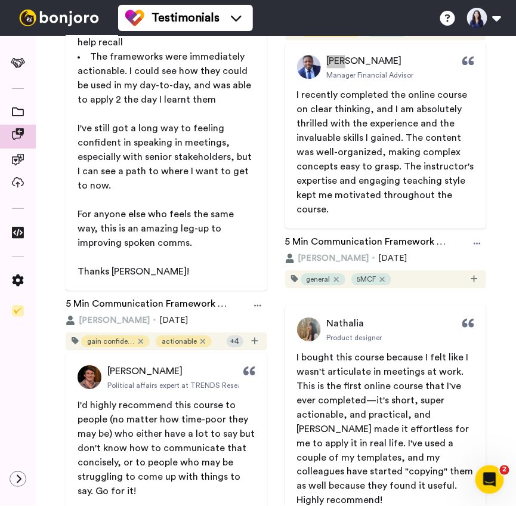
scroll to position [4301, 0]
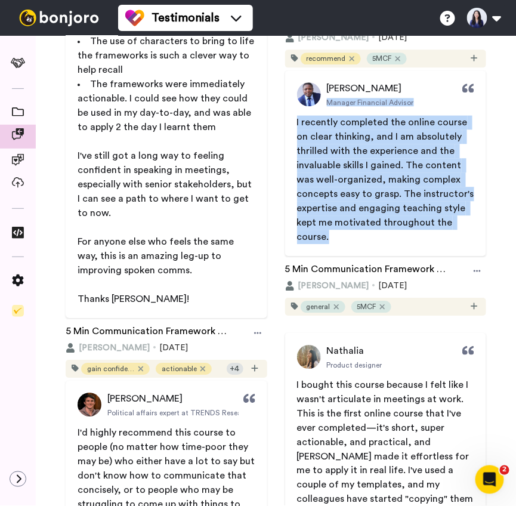
drag, startPoint x: 330, startPoint y: 103, endPoint x: 373, endPoint y: 235, distance: 139.5
click at [373, 236] on div "[PERSON_NAME] Manager Financial Advisor I recently completed the online course …" at bounding box center [386, 163] width 202 height 186
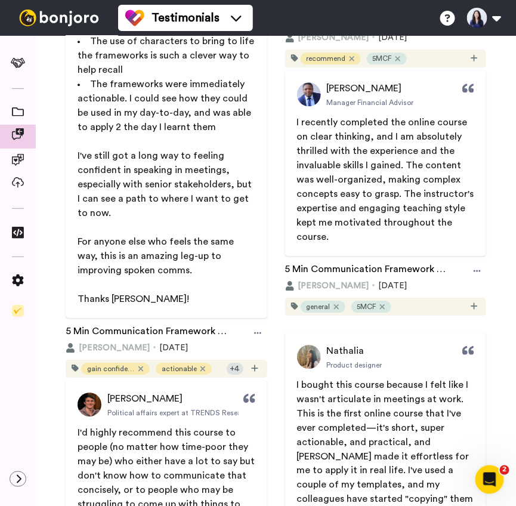
click at [297, 121] on span "I recently completed the online course on clear thinking, and I am absolutely t…" at bounding box center [387, 180] width 180 height 124
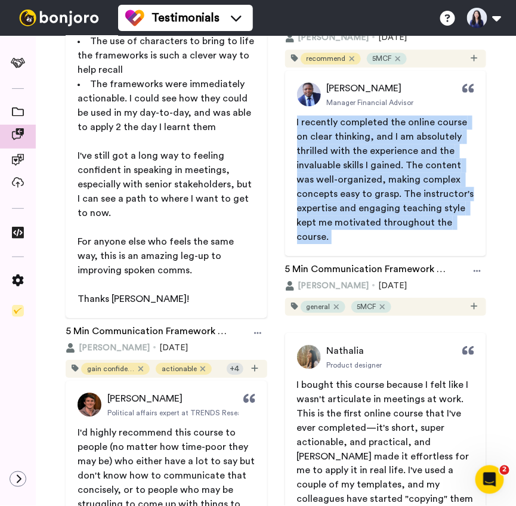
drag, startPoint x: 297, startPoint y: 121, endPoint x: 331, endPoint y: 232, distance: 116.5
click at [331, 232] on p "I recently completed the online course on clear thinking, and I am absolutely t…" at bounding box center [386, 179] width 178 height 129
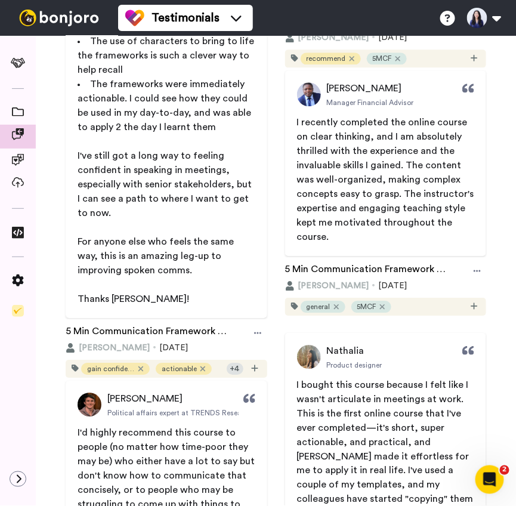
click at [299, 124] on span "I recently completed the online course on clear thinking, and I am absolutely t…" at bounding box center [387, 180] width 180 height 124
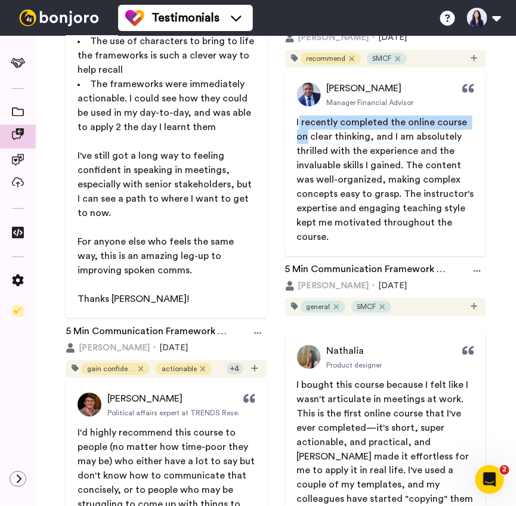
click at [301, 129] on p "I recently completed the online course on clear thinking, and I am absolutely t…" at bounding box center [386, 179] width 178 height 129
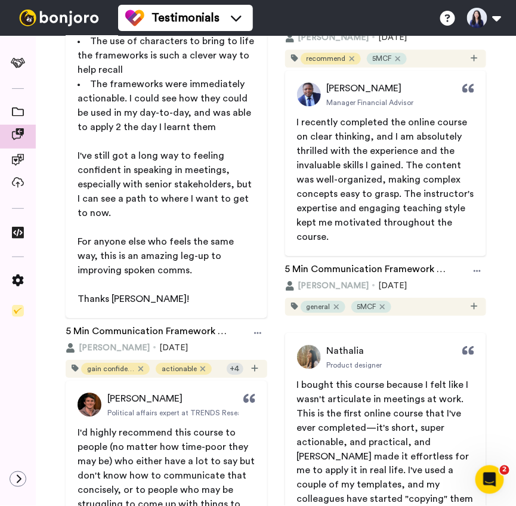
click at [297, 121] on span "I recently completed the online course on clear thinking, and I am absolutely t…" at bounding box center [387, 180] width 180 height 124
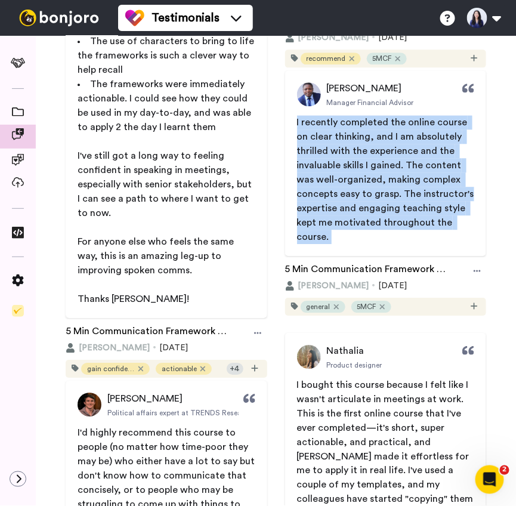
drag, startPoint x: 297, startPoint y: 121, endPoint x: 329, endPoint y: 235, distance: 118.3
click at [329, 235] on p "I recently completed the online course on clear thinking, and I am absolutely t…" at bounding box center [386, 179] width 178 height 129
click at [385, 166] on span "I recently completed the online course on clear thinking, and I am absolutely t…" at bounding box center [387, 180] width 180 height 124
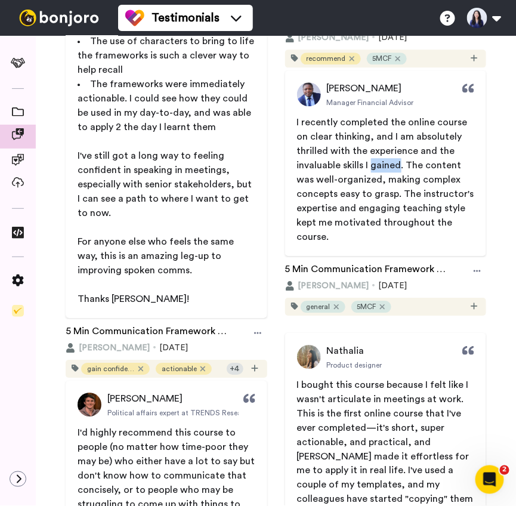
click at [385, 166] on span "I recently completed the online course on clear thinking, and I am absolutely t…" at bounding box center [387, 180] width 180 height 124
click at [297, 121] on span "I recently completed the online course on clear thinking, and I am absolutely t…" at bounding box center [387, 180] width 180 height 124
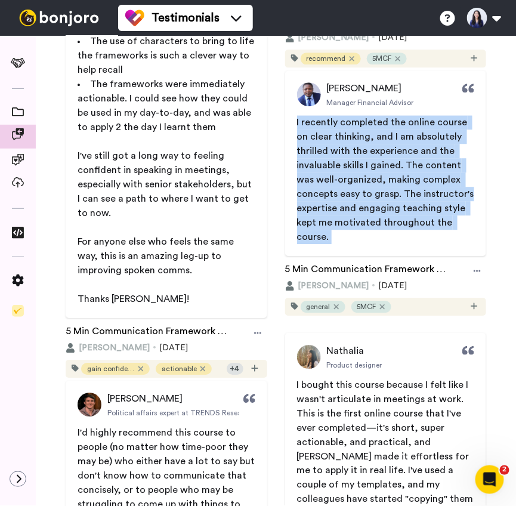
drag, startPoint x: 297, startPoint y: 121, endPoint x: 344, endPoint y: 239, distance: 127.0
click at [344, 239] on p "I recently completed the online course on clear thinking, and I am absolutely t…" at bounding box center [386, 179] width 178 height 129
click at [362, 158] on p "I recently completed the online course on clear thinking, and I am absolutely t…" at bounding box center [386, 179] width 178 height 129
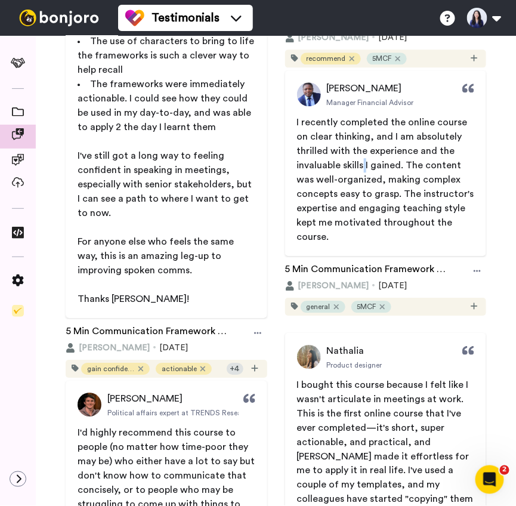
click at [362, 158] on p "I recently completed the online course on clear thinking, and I am absolutely t…" at bounding box center [386, 179] width 178 height 129
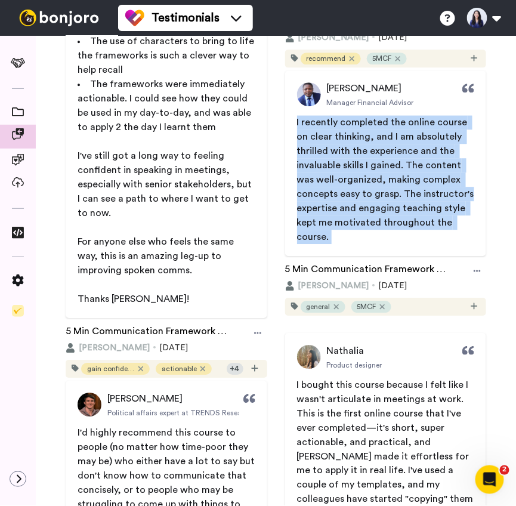
click at [362, 158] on p "I recently completed the online course on clear thinking, and I am absolutely t…" at bounding box center [386, 179] width 178 height 129
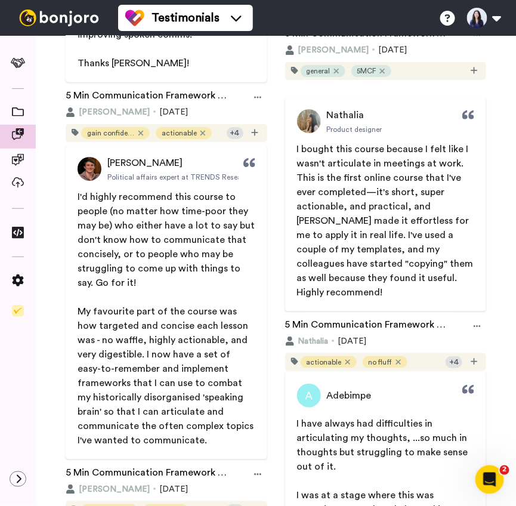
scroll to position [4541, 0]
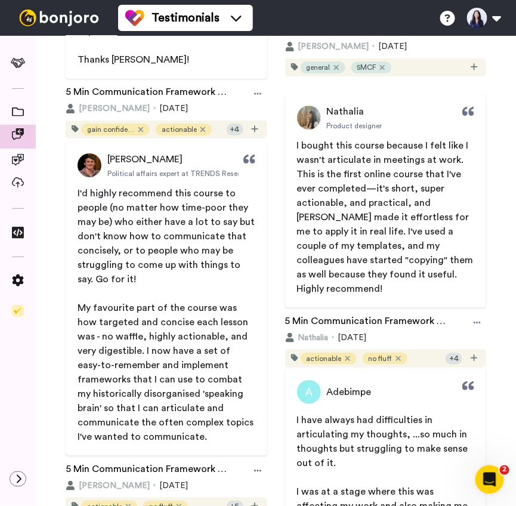
drag, startPoint x: 107, startPoint y: 156, endPoint x: 165, endPoint y: 432, distance: 281.7
click at [165, 432] on div "[PERSON_NAME] Political affairs expert at TRENDS Research and Advisory I'd high…" at bounding box center [167, 298] width 202 height 315
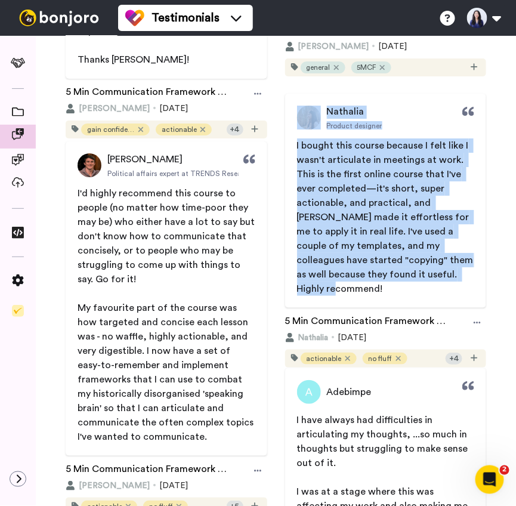
drag, startPoint x: 296, startPoint y: 97, endPoint x: 481, endPoint y: 279, distance: 259.2
click at [481, 279] on div "[PERSON_NAME] Product designer I bought this course because I felt like I wasn'…" at bounding box center [386, 201] width 202 height 214
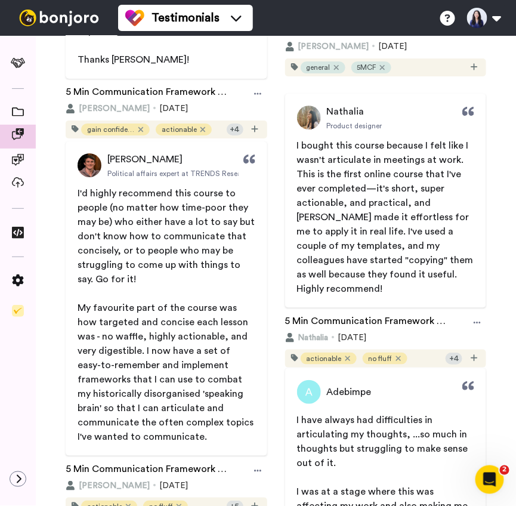
click at [304, 145] on span "I bought this course because I felt like I wasn't articulate in meetings at wor…" at bounding box center [386, 217] width 179 height 153
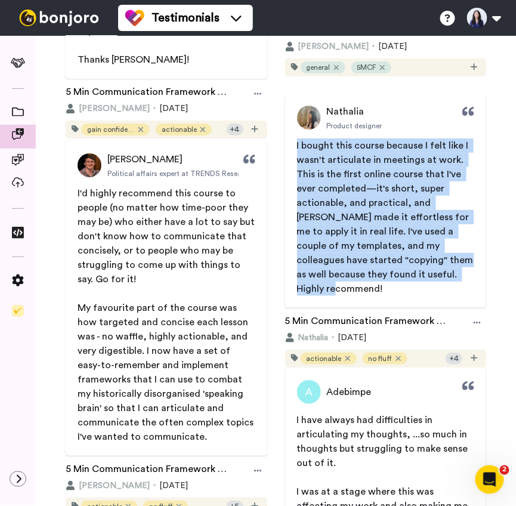
drag, startPoint x: 297, startPoint y: 144, endPoint x: 475, endPoint y: 277, distance: 221.4
click at [475, 277] on span "I bought this course because I felt like I wasn't articulate in meetings at wor…" at bounding box center [386, 218] width 202 height 158
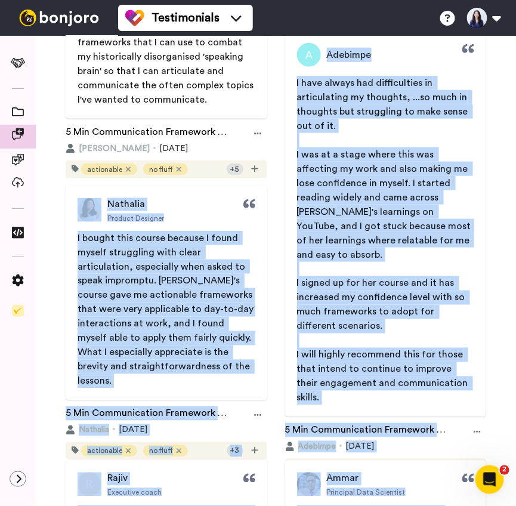
scroll to position [4976, 0]
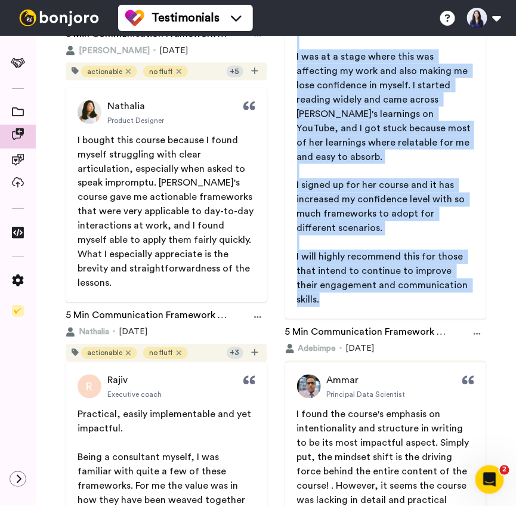
drag, startPoint x: 326, startPoint y: 190, endPoint x: 469, endPoint y: 284, distance: 170.9
click at [469, 284] on div "Adebimpe I have always had difficulties in articulating my thoughts, ...so much…" at bounding box center [386, 126] width 202 height 386
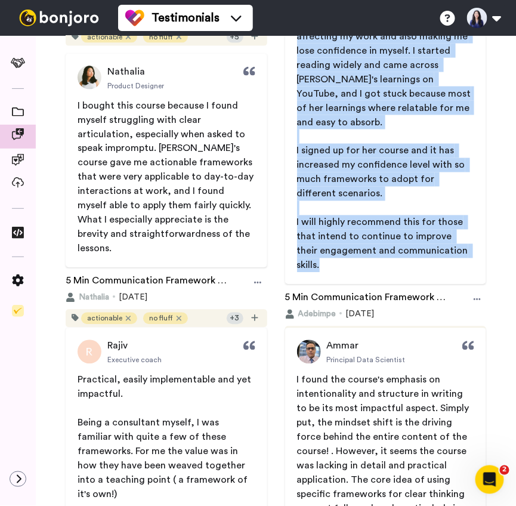
scroll to position [4908, 0]
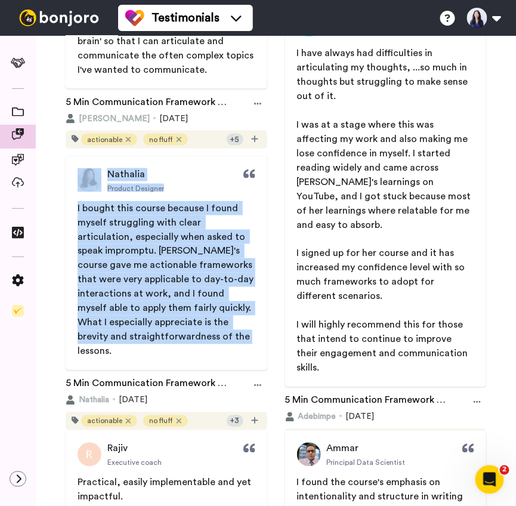
drag, startPoint x: 99, startPoint y: 156, endPoint x: 233, endPoint y: 337, distance: 225.4
click at [233, 337] on div "[PERSON_NAME] Product Designer I bought this course because I found myself stru…" at bounding box center [167, 263] width 202 height 214
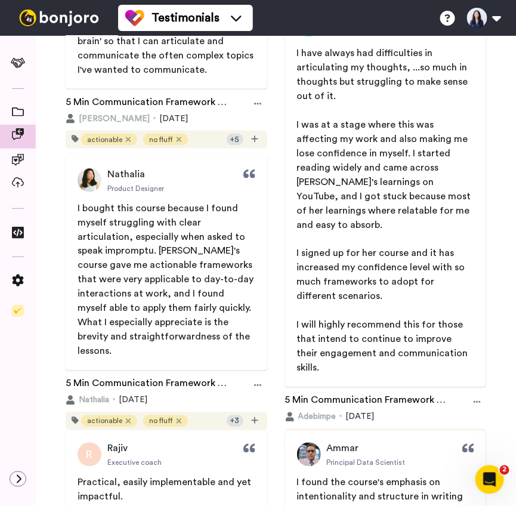
click at [110, 217] on span "I bought this course because I found myself struggling with clear articulation,…" at bounding box center [167, 280] width 179 height 153
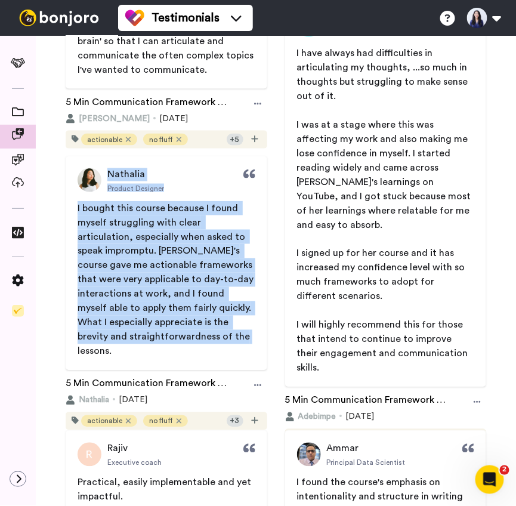
drag, startPoint x: 109, startPoint y: 172, endPoint x: 235, endPoint y: 336, distance: 206.6
click at [235, 336] on div "[PERSON_NAME] Product Designer I bought this course because I found myself stru…" at bounding box center [167, 263] width 202 height 214
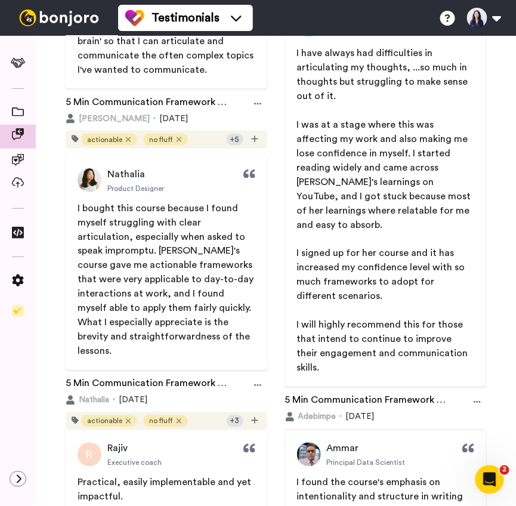
click at [146, 243] on p "I bought this course because I found myself struggling with clear articulation,…" at bounding box center [167, 280] width 178 height 158
click at [80, 207] on span "I bought this course because I found myself struggling with clear articulation,…" at bounding box center [167, 280] width 179 height 153
click at [78, 206] on span "I bought this course because I found myself struggling with clear articulation,…" at bounding box center [167, 280] width 179 height 153
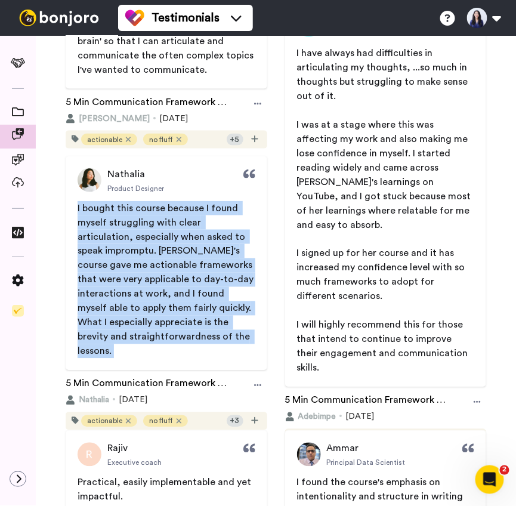
drag, startPoint x: 78, startPoint y: 206, endPoint x: 232, endPoint y: 334, distance: 200.1
click at [232, 334] on p "I bought this course because I found myself struggling with clear articulation,…" at bounding box center [167, 280] width 178 height 158
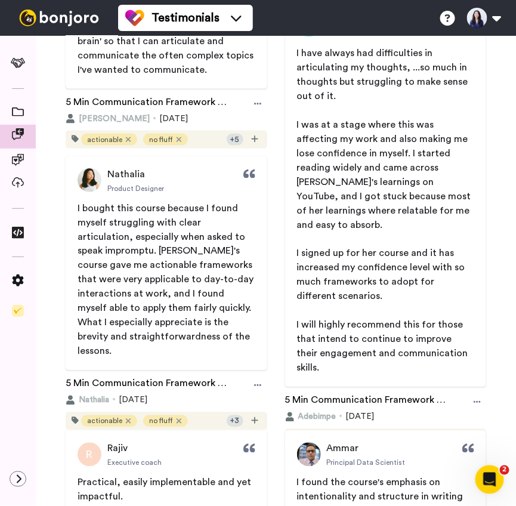
click at [88, 199] on div "[PERSON_NAME] Product Designer I bought this course because I found myself stru…" at bounding box center [167, 263] width 202 height 214
click at [79, 206] on span "I bought this course because I found myself struggling with clear articulation,…" at bounding box center [167, 280] width 179 height 153
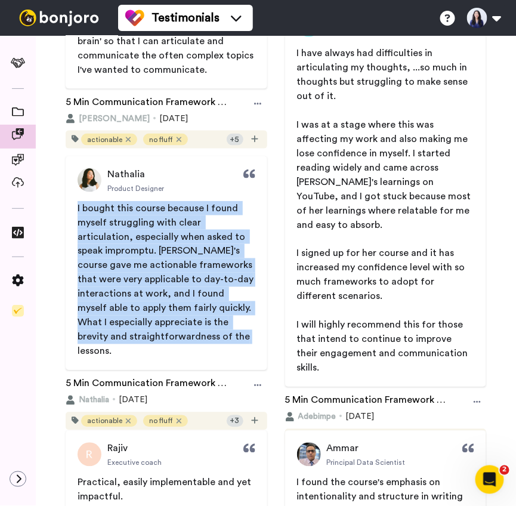
drag, startPoint x: 79, startPoint y: 207, endPoint x: 233, endPoint y: 341, distance: 204.4
click at [233, 341] on p "I bought this course because I found myself struggling with clear articulation,…" at bounding box center [167, 280] width 178 height 158
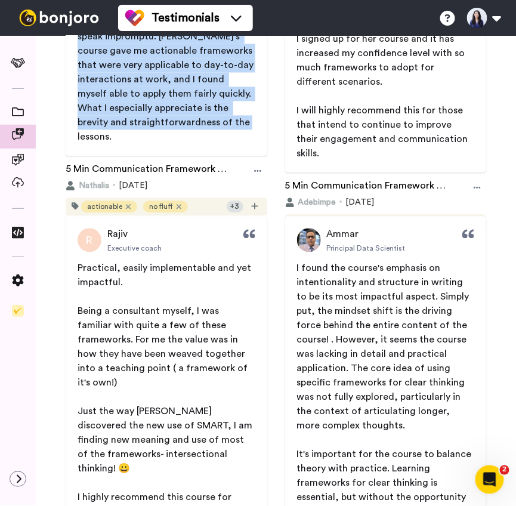
scroll to position [5224, 0]
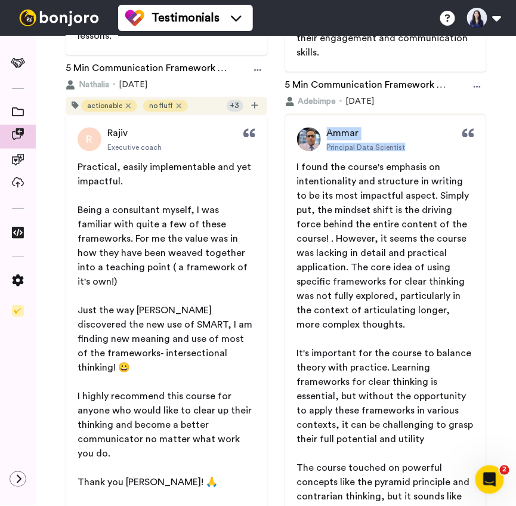
drag, startPoint x: 328, startPoint y: 128, endPoint x: 410, endPoint y: 150, distance: 84.7
click at [411, 152] on div "Ammar Principal Data Scientist I found the course's emphasis on intentionality …" at bounding box center [386, 380] width 202 height 530
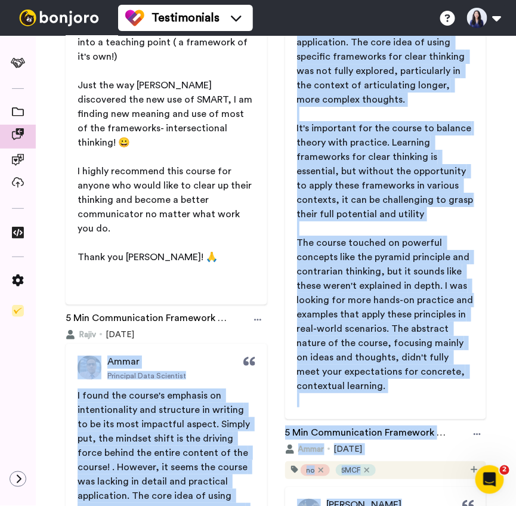
scroll to position [5465, 0]
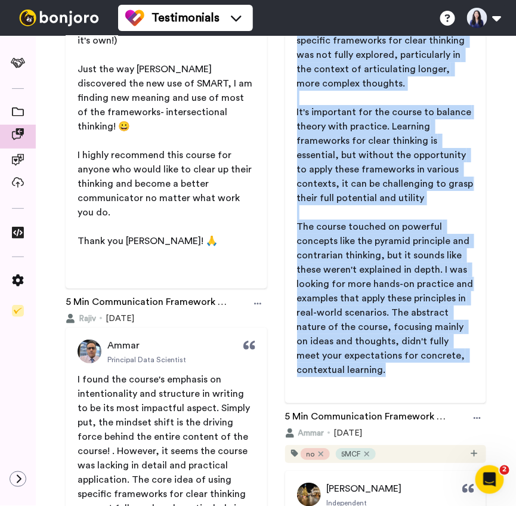
drag, startPoint x: 296, startPoint y: 165, endPoint x: 411, endPoint y: 370, distance: 234.2
click at [411, 370] on span "I found the course's emphasis on intentionality and structure in writing to be …" at bounding box center [386, 155] width 202 height 473
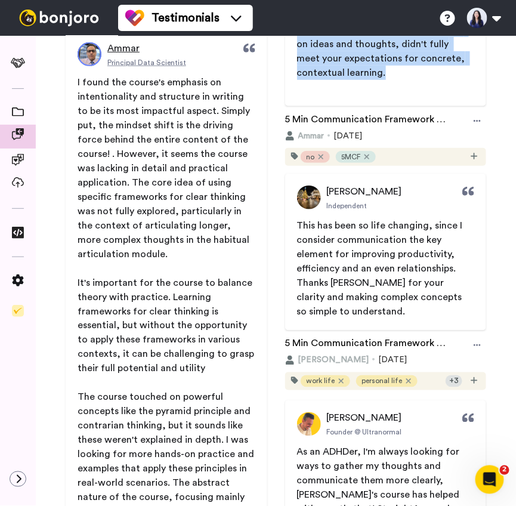
scroll to position [5763, 0]
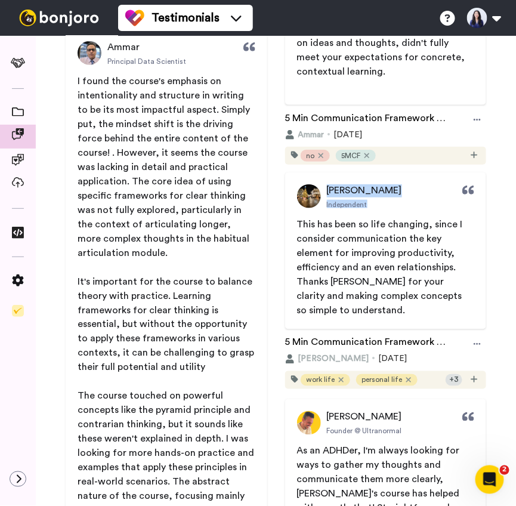
drag, startPoint x: 326, startPoint y: 190, endPoint x: 375, endPoint y: 203, distance: 50.7
click at [376, 203] on div "[PERSON_NAME] Independent" at bounding box center [386, 196] width 202 height 24
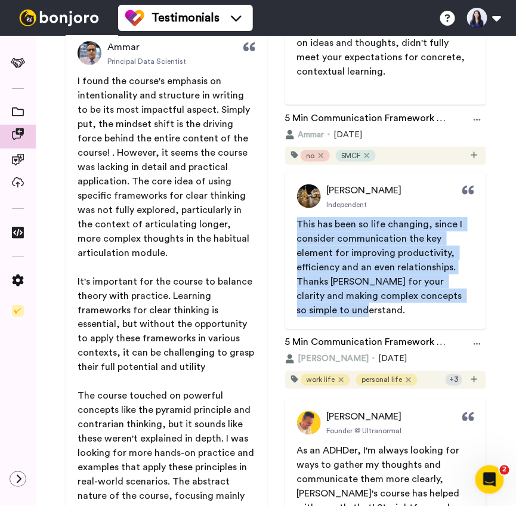
drag, startPoint x: 299, startPoint y: 227, endPoint x: 403, endPoint y: 315, distance: 136.0
click at [403, 315] on div "This has been so life changing, since I consider communication the key element …" at bounding box center [386, 267] width 178 height 100
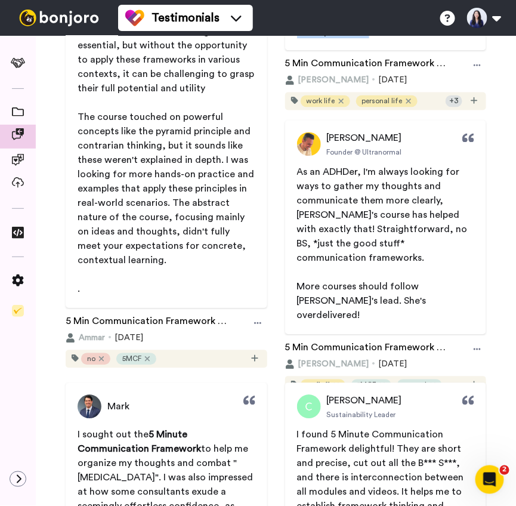
scroll to position [6055, 0]
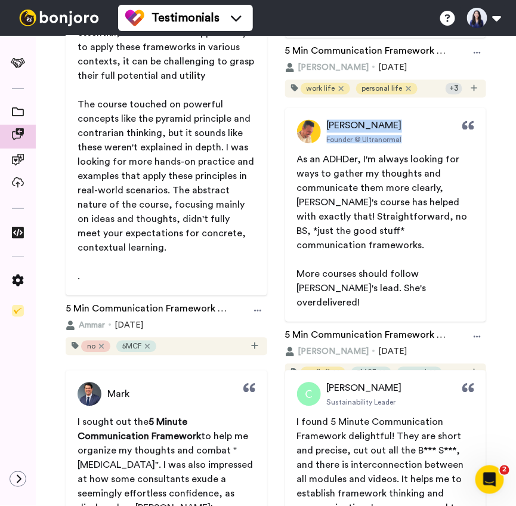
drag, startPoint x: 370, startPoint y: 121, endPoint x: 402, endPoint y: 140, distance: 37.2
click at [402, 140] on div "[PERSON_NAME] Founder @ Ultranormal As an ADHDer, I'm always looking for ways t…" at bounding box center [386, 215] width 202 height 214
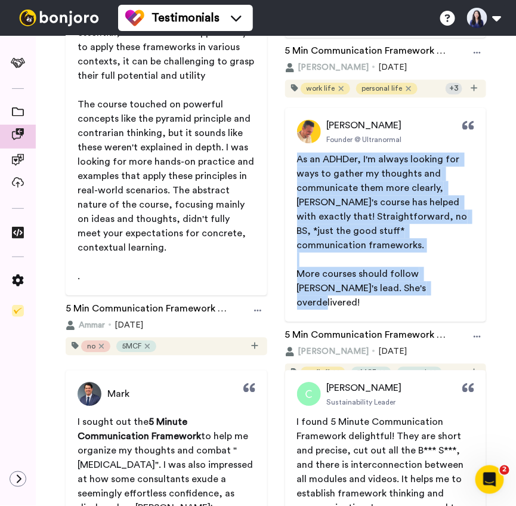
drag, startPoint x: 300, startPoint y: 156, endPoint x: 392, endPoint y: 270, distance: 146.5
click at [393, 270] on div "As an ADHDer, I'm always looking for ways to gather my thoughts and communicate…" at bounding box center [386, 232] width 178 height 158
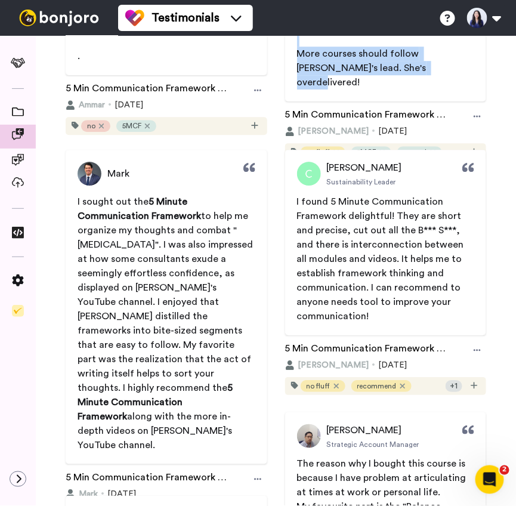
scroll to position [6315, 0]
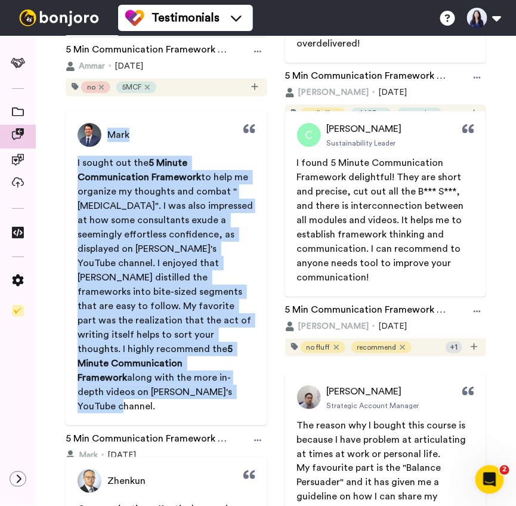
drag, startPoint x: 106, startPoint y: 132, endPoint x: 235, endPoint y: 359, distance: 261.5
click at [235, 359] on div "[PERSON_NAME] sought out the 5 Minute Communication Framework to help me organi…" at bounding box center [167, 268] width 202 height 315
drag, startPoint x: 328, startPoint y: 125, endPoint x: 424, endPoint y: 279, distance: 180.7
click at [424, 279] on div "[PERSON_NAME] Sustainability Leader I found 5 Minute Communication Framework de…" at bounding box center [386, 204] width 202 height 186
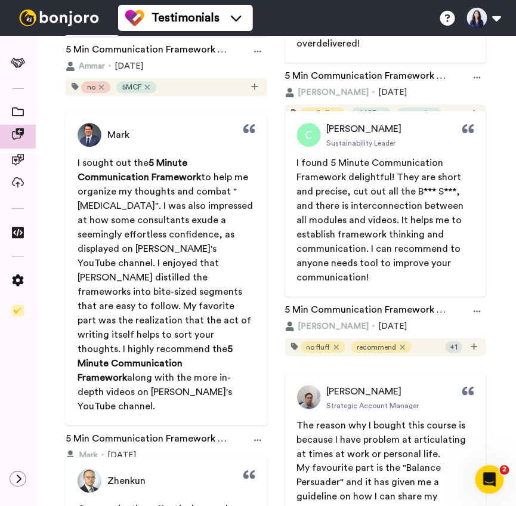
click at [297, 159] on span "I found 5 Minute Communication Framework delightful! They are short and precise…" at bounding box center [382, 220] width 170 height 124
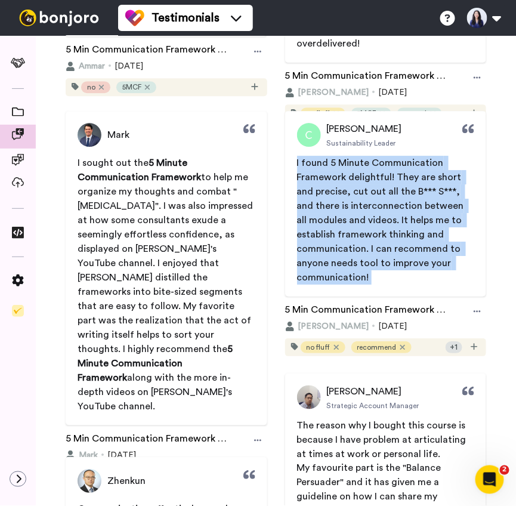
drag, startPoint x: 297, startPoint y: 159, endPoint x: 395, endPoint y: 288, distance: 161.8
click at [395, 288] on div "[PERSON_NAME] Sustainability Leader I found 5 Minute Communication Framework de…" at bounding box center [386, 204] width 202 height 186
click at [310, 164] on span "I found 5 Minute Communication Framework delightful! They are short and precise…" at bounding box center [382, 220] width 170 height 124
drag, startPoint x: 298, startPoint y: 164, endPoint x: 374, endPoint y: 273, distance: 132.5
click at [374, 273] on p "I found 5 Minute Communication Framework delightful! They are short and precise…" at bounding box center [386, 220] width 178 height 129
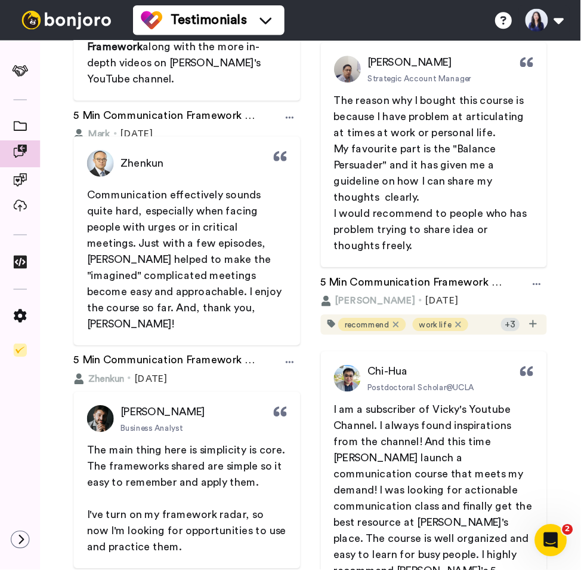
scroll to position [6652, 0]
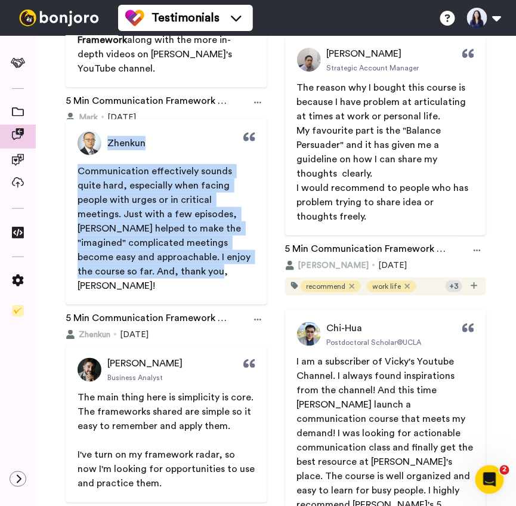
drag, startPoint x: 107, startPoint y: 144, endPoint x: 236, endPoint y: 273, distance: 181.9
click at [236, 273] on div "Zhenkun Communication effectively sounds quite hard, especially when facing peo…" at bounding box center [167, 212] width 202 height 186
click at [85, 176] on span "Communication effectively sounds quite hard, especially when facing people with…" at bounding box center [166, 229] width 176 height 124
drag, startPoint x: 81, startPoint y: 167, endPoint x: 256, endPoint y: 254, distance: 195.4
click at [256, 255] on span "Communication effectively sounds quite hard, especially when facing people with…" at bounding box center [167, 228] width 202 height 129
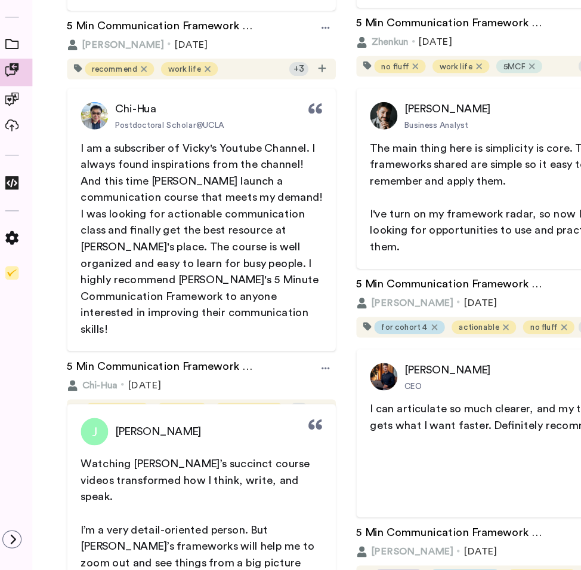
scroll to position [6282, 0]
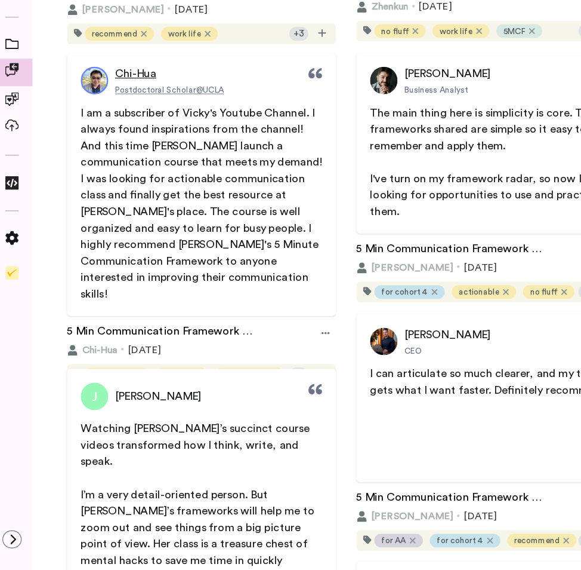
click at [112, 137] on span "Chi-Hua" at bounding box center [125, 138] width 36 height 14
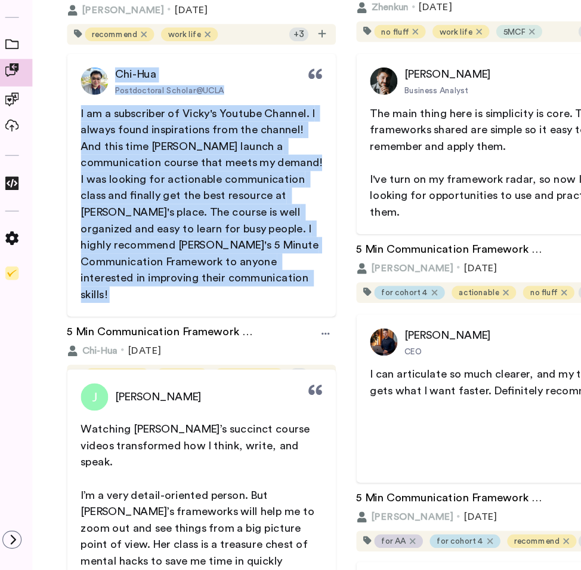
drag, startPoint x: 112, startPoint y: 137, endPoint x: 253, endPoint y: 301, distance: 216.3
click at [254, 301] on div "Chi-Hua Postdoctoral Scholar@UCLA I am a subscriber of [PERSON_NAME]'s Youtube …" at bounding box center [183, 234] width 234 height 229
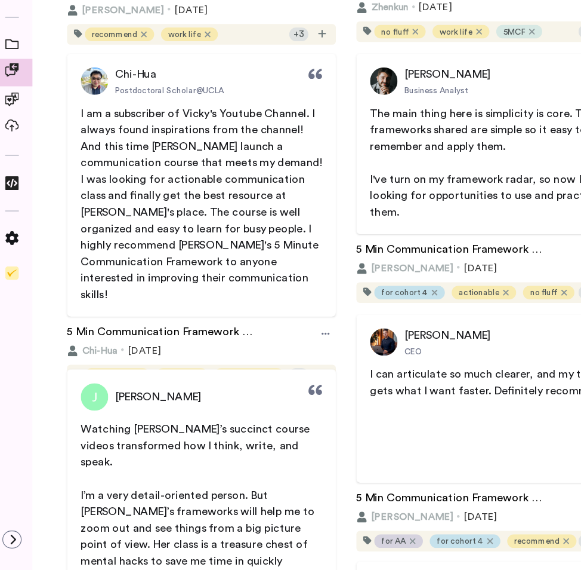
click at [82, 170] on span "I am a subscriber of Vicky's Youtube Channel. I always found inspirations from …" at bounding box center [184, 250] width 213 height 167
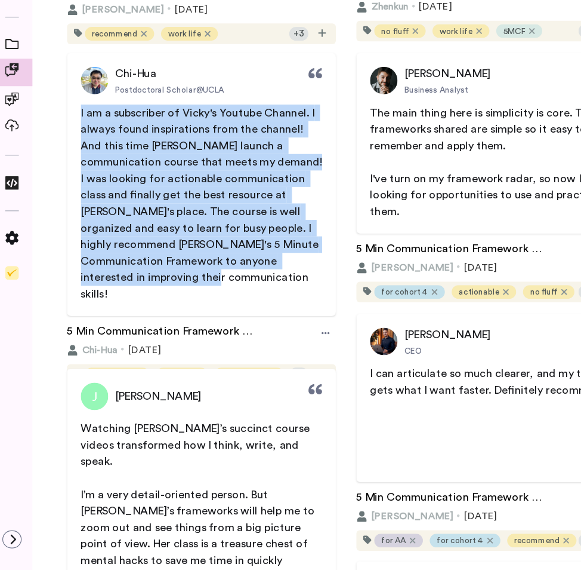
drag, startPoint x: 78, startPoint y: 170, endPoint x: 260, endPoint y: 295, distance: 221.2
click at [261, 296] on p "I am a subscriber of Vicky's Youtube Channel. I always found inspirations from …" at bounding box center [183, 251] width 210 height 172
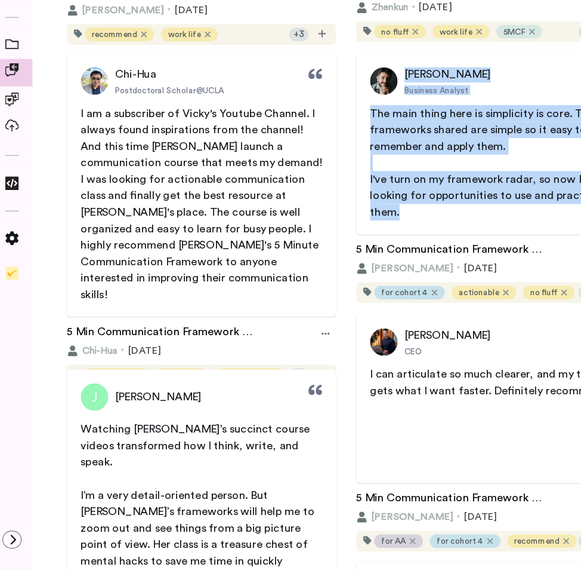
drag, startPoint x: 361, startPoint y: 136, endPoint x: 398, endPoint y: 257, distance: 126.7
click at [399, 258] on div "[PERSON_NAME] Business Analyst The main thing here is simplicity is core. The f…" at bounding box center [435, 198] width 234 height 157
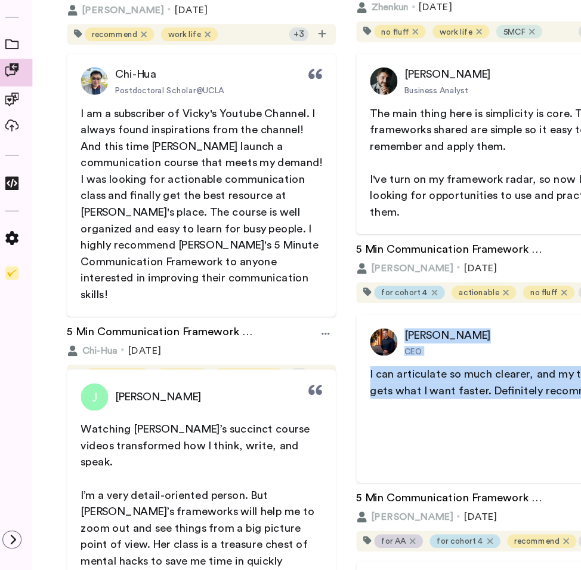
drag, startPoint x: 371, startPoint y: 364, endPoint x: 477, endPoint y: 426, distance: 123.1
click at [477, 426] on div "[PERSON_NAME] CEO I can articulate so much clearer, and my team gets what I wan…" at bounding box center [435, 420] width 234 height 146
click at [344, 398] on span "I can articulate so much clearer, and my team gets what I want faster. Definite…" at bounding box center [434, 406] width 209 height 24
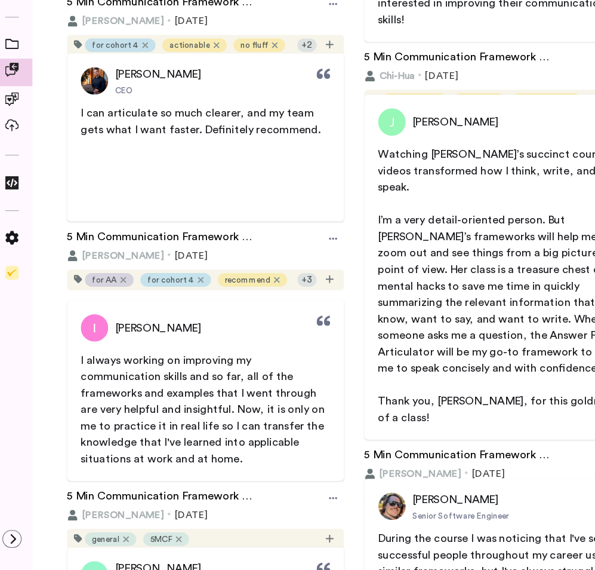
scroll to position [6043, 0]
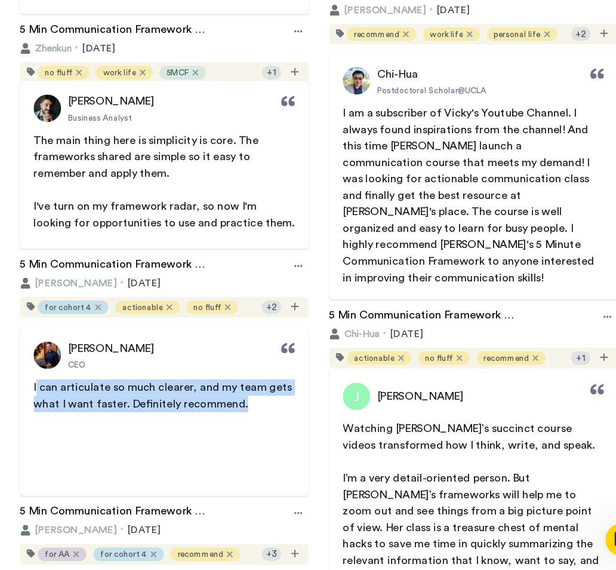
drag, startPoint x: 80, startPoint y: 413, endPoint x: 261, endPoint y: 430, distance: 182.3
click at [261, 430] on p "I can articulate so much clearer, and my team gets what I want faster. Definite…" at bounding box center [191, 418] width 227 height 29
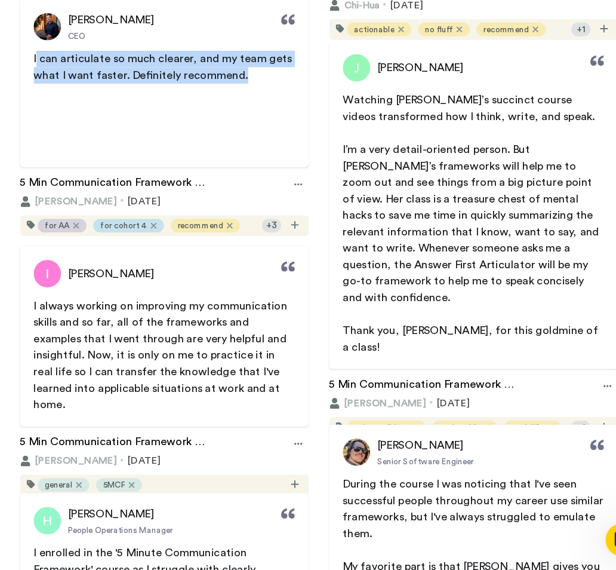
scroll to position [6324, 0]
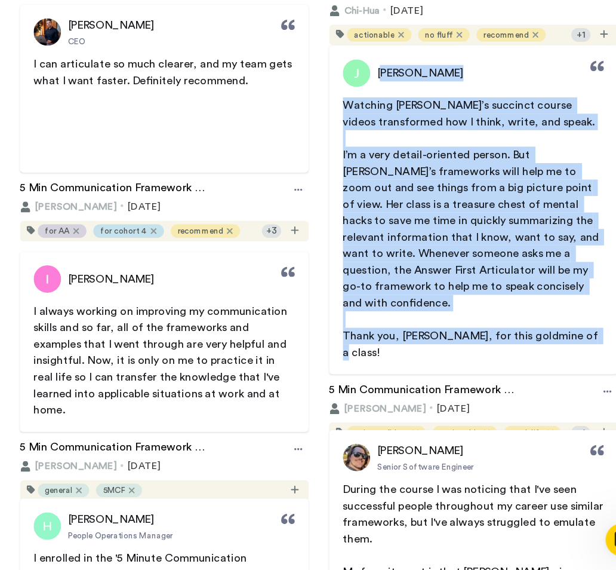
drag, startPoint x: 381, startPoint y: 134, endPoint x: 548, endPoint y: 350, distance: 273.7
click at [548, 350] on div "[PERSON_NAME] Watching [PERSON_NAME]’s succinct course videos transformed how I…" at bounding box center [460, 256] width 251 height 286
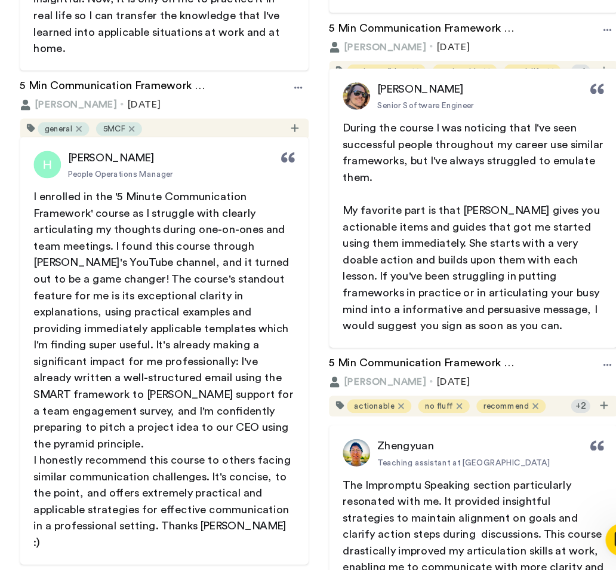
scroll to position [6640, 0]
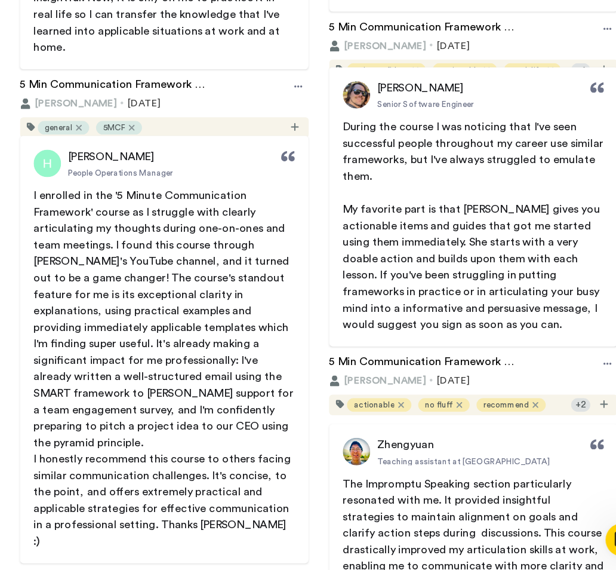
click at [395, 192] on span "During the course I was noticing that I've seen successful people throughout my…" at bounding box center [461, 205] width 229 height 53
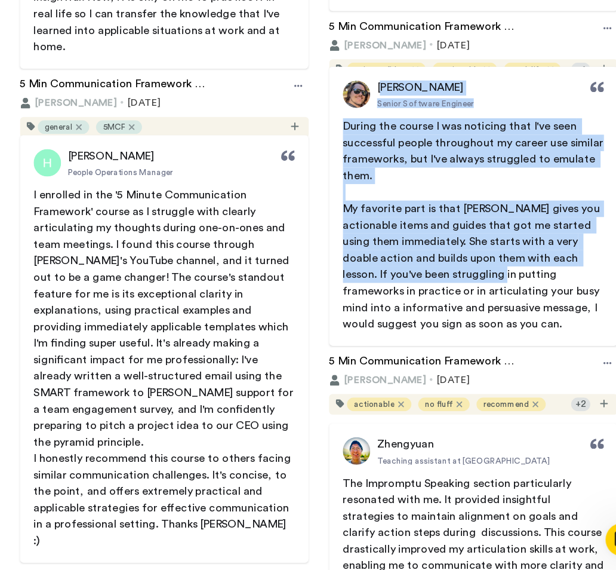
drag, startPoint x: 380, startPoint y: 147, endPoint x: 444, endPoint y: 310, distance: 175.1
click at [444, 312] on div "[PERSON_NAME] Senior Software Engineer During the course I was noticing that I'…" at bounding box center [460, 253] width 251 height 243
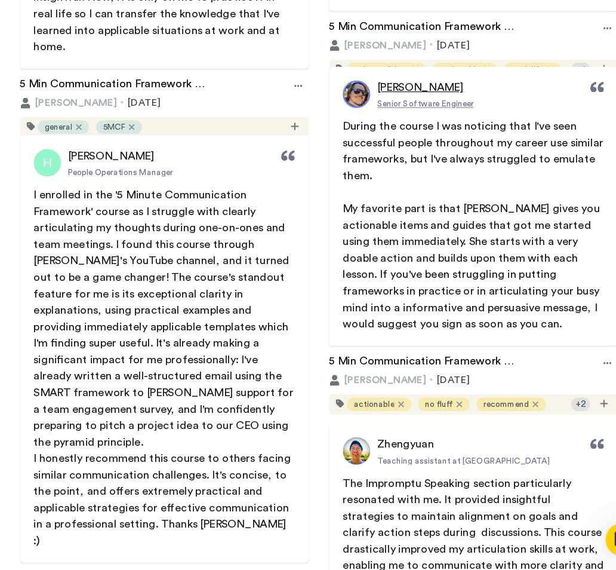
click at [377, 150] on span "[PERSON_NAME]" at bounding box center [414, 150] width 75 height 14
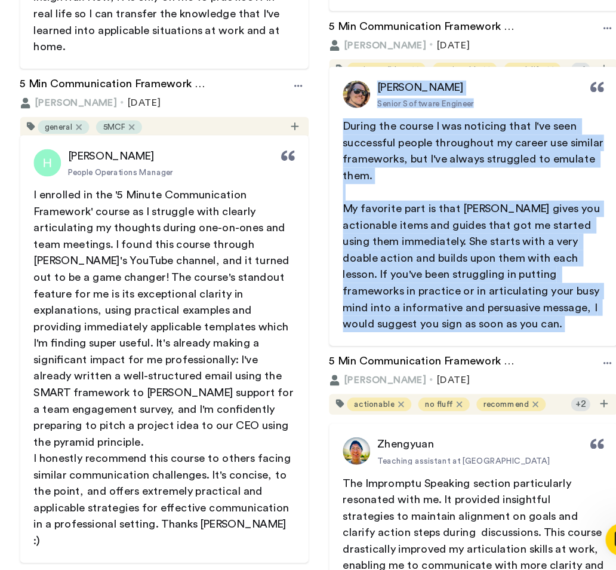
drag, startPoint x: 377, startPoint y: 150, endPoint x: 435, endPoint y: 354, distance: 211.5
click at [435, 354] on div "[PERSON_NAME] Senior Software Engineer During the course I was noticing that I'…" at bounding box center [460, 253] width 251 height 243
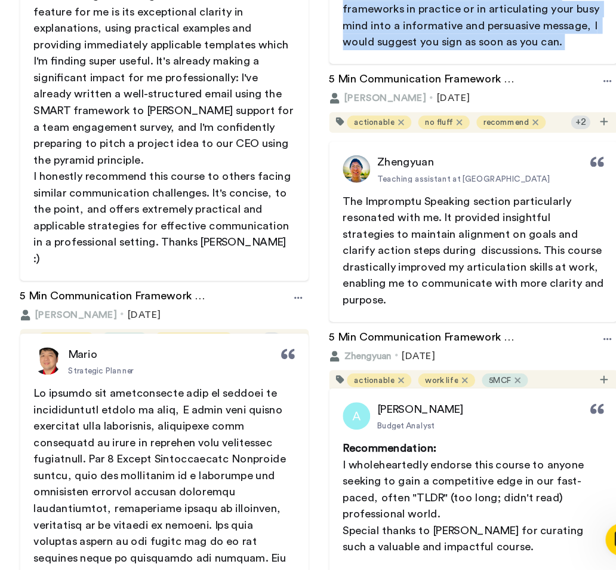
scroll to position [6906, 0]
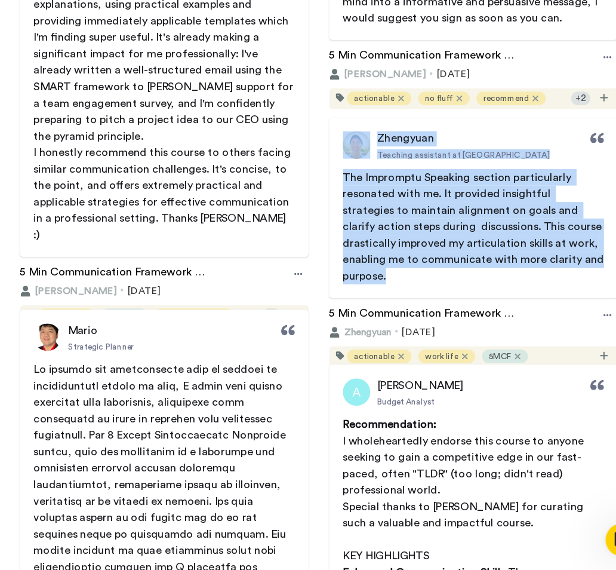
drag, startPoint x: 372, startPoint y: 181, endPoint x: 558, endPoint y: 306, distance: 224.2
click at [558, 306] on div "[PERSON_NAME] Teaching assistant at [GEOGRAPHIC_DATA] The Impromptu Speaking se…" at bounding box center [460, 254] width 251 height 157
click at [349, 233] on p "The Impromptu Speaking section particularly resonated with me. It provided insi…" at bounding box center [460, 271] width 227 height 100
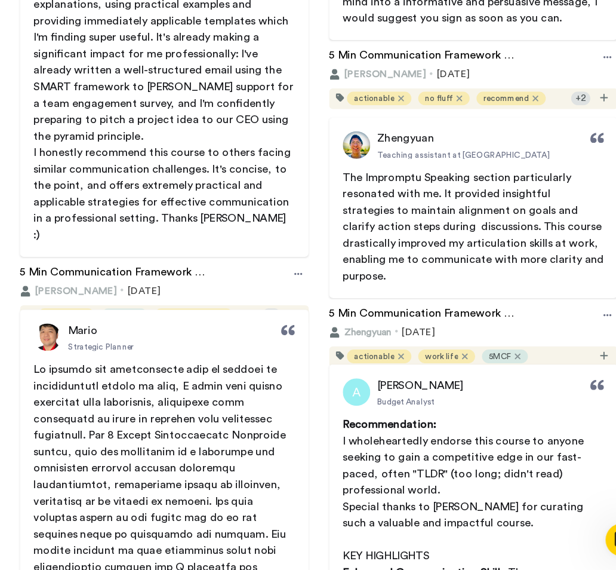
click at [347, 228] on span "The Impromptu Speaking section particularly resonated with me. It provided insi…" at bounding box center [462, 271] width 230 height 96
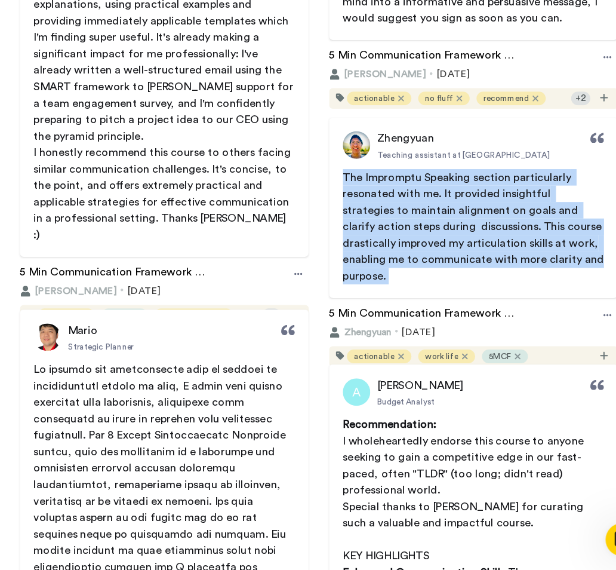
drag, startPoint x: 347, startPoint y: 228, endPoint x: 533, endPoint y: 312, distance: 203.3
click at [533, 312] on div "[PERSON_NAME] Teaching assistant at [GEOGRAPHIC_DATA] The Impromptu Speaking se…" at bounding box center [460, 254] width 251 height 157
click at [411, 286] on span "The Impromptu Speaking section particularly resonated with me. It provided insi…" at bounding box center [462, 271] width 230 height 96
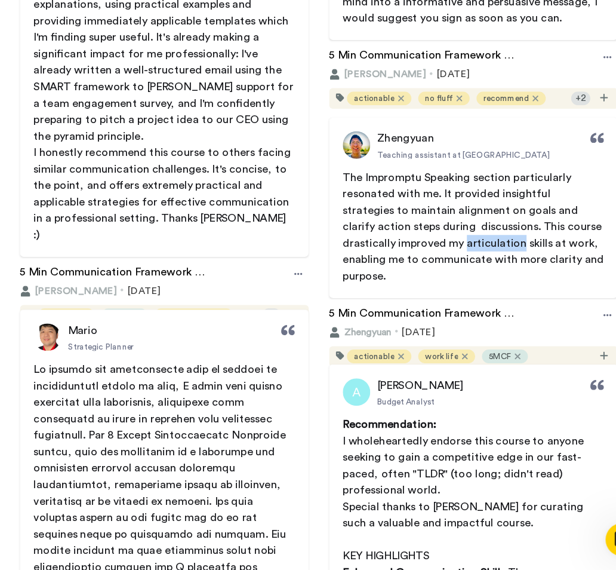
click at [411, 286] on span "The Impromptu Speaking section particularly resonated with me. It provided insi…" at bounding box center [462, 271] width 230 height 96
click at [347, 227] on span "The Impromptu Speaking section particularly resonated with me. It provided insi…" at bounding box center [462, 271] width 230 height 96
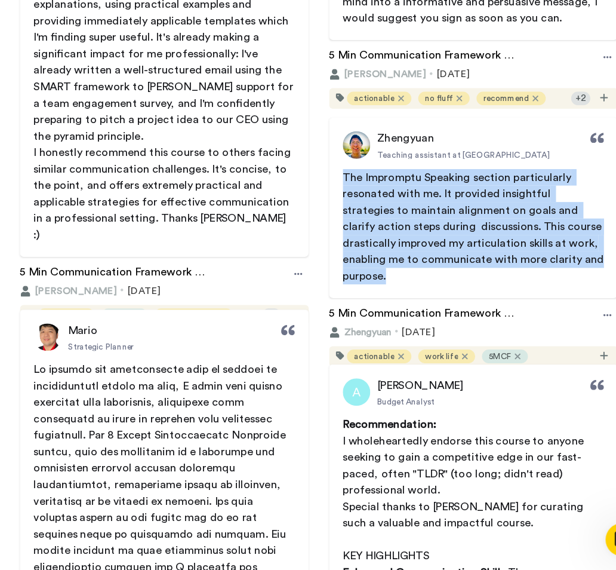
drag, startPoint x: 347, startPoint y: 227, endPoint x: 546, endPoint y: 297, distance: 211.3
click at [546, 297] on span "The Impromptu Speaking section particularly resonated with me. It provided insi…" at bounding box center [462, 271] width 230 height 96
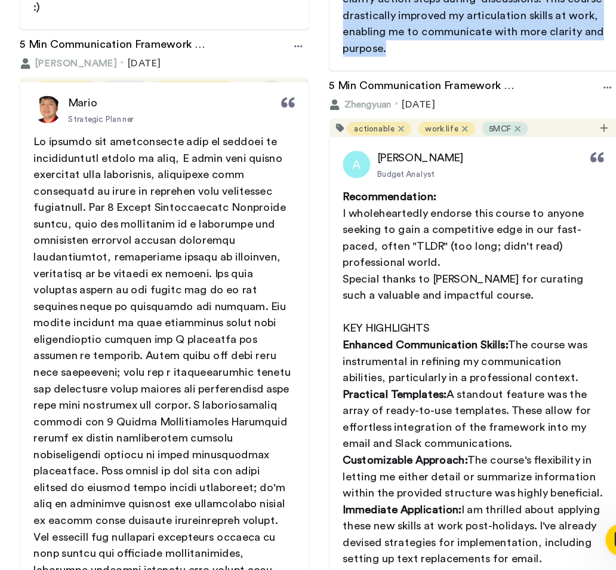
scroll to position [0, 0]
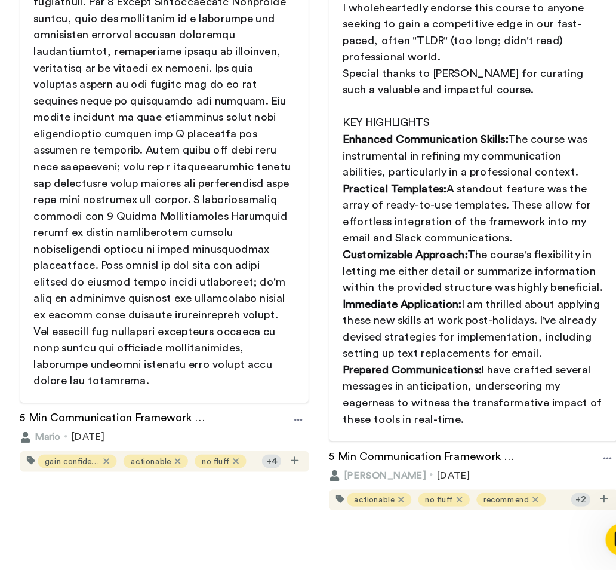
drag, startPoint x: 379, startPoint y: 181, endPoint x: 474, endPoint y: 436, distance: 272.0
click at [474, 436] on div "[PERSON_NAME] Budget Analyst Recommendation: I wholeheartedly endorse this cour…" at bounding box center [460, 236] width 251 height 444
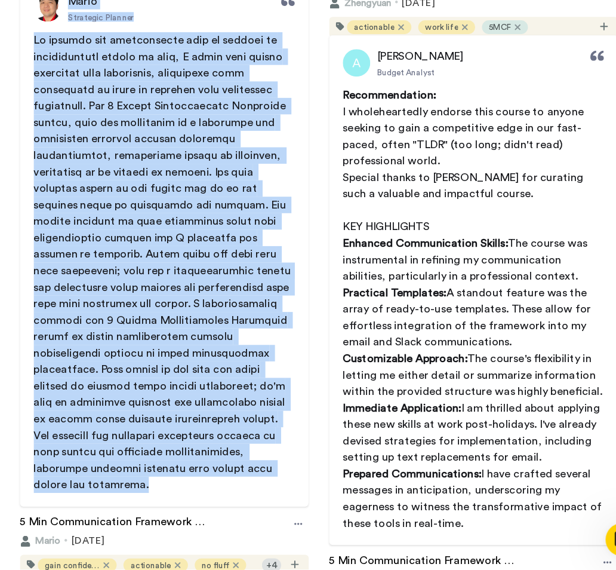
drag, startPoint x: 106, startPoint y: 107, endPoint x: 219, endPoint y: 487, distance: 395.9
click at [219, 487] on div "Mario Strategic Planner" at bounding box center [191, 286] width 251 height 458
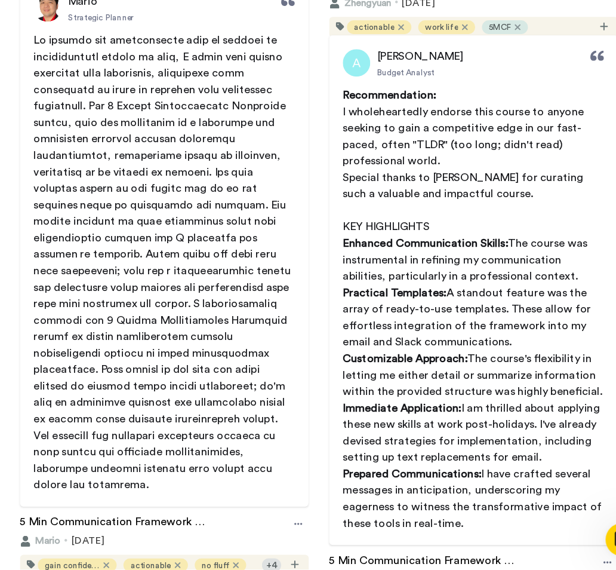
click at [95, 152] on span at bounding box center [191, 302] width 226 height 396
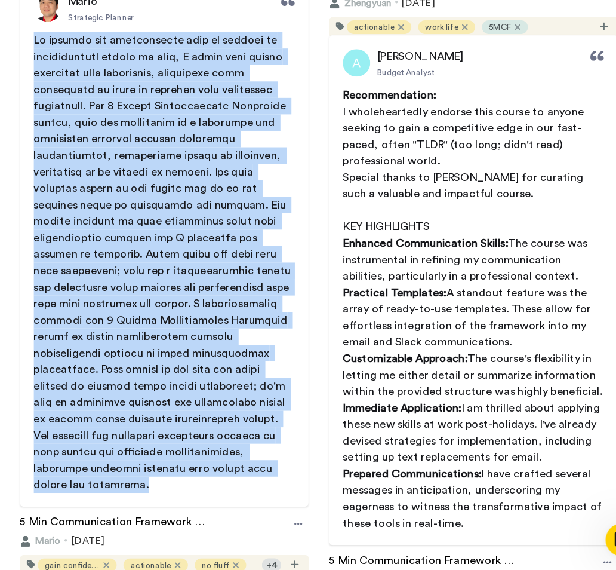
drag, startPoint x: 80, startPoint y: 107, endPoint x: 152, endPoint y: 485, distance: 384.6
click at [152, 485] on p at bounding box center [191, 301] width 227 height 401
